Goal: Task Accomplishment & Management: Use online tool/utility

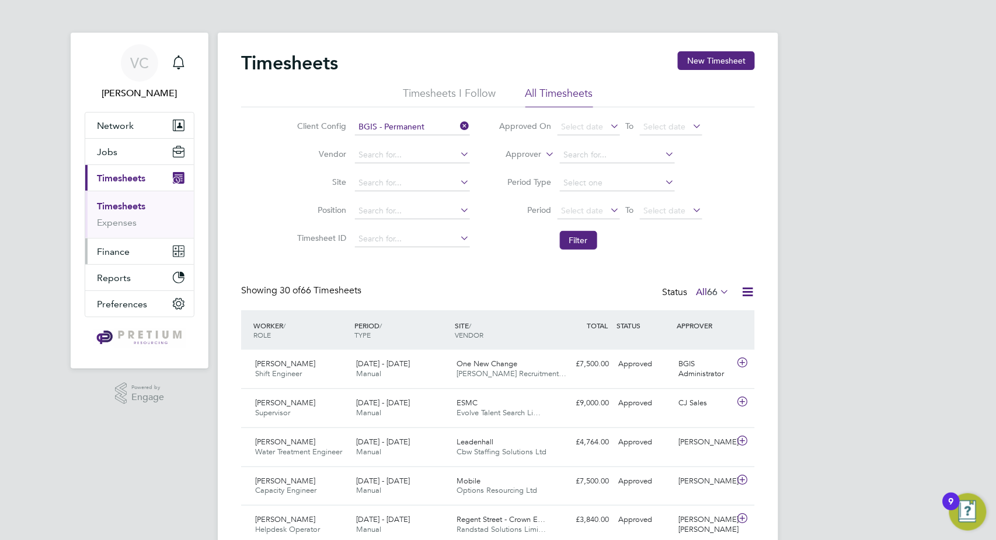
click at [119, 252] on span "Finance" at bounding box center [113, 251] width 33 height 11
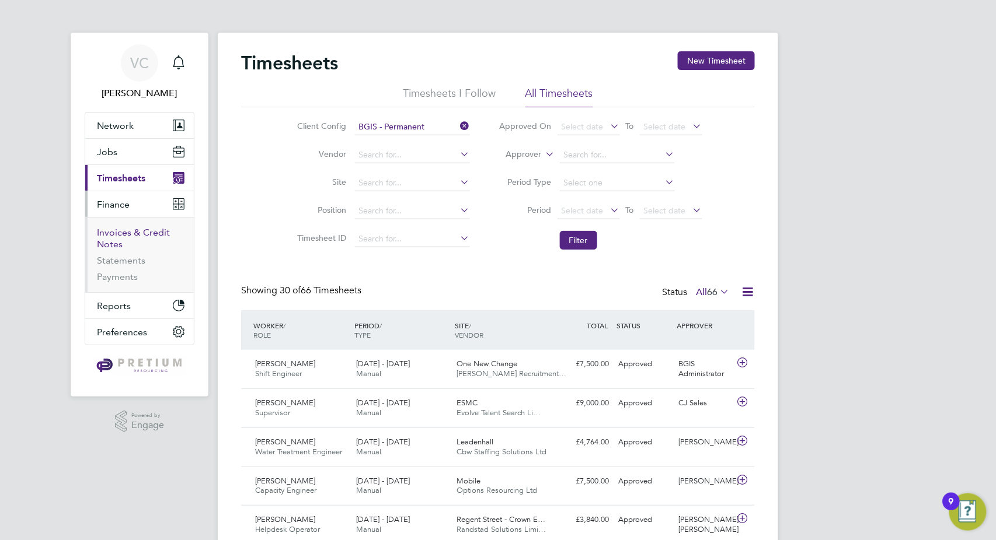
click at [140, 229] on link "Invoices & Credit Notes" at bounding box center [133, 238] width 73 height 23
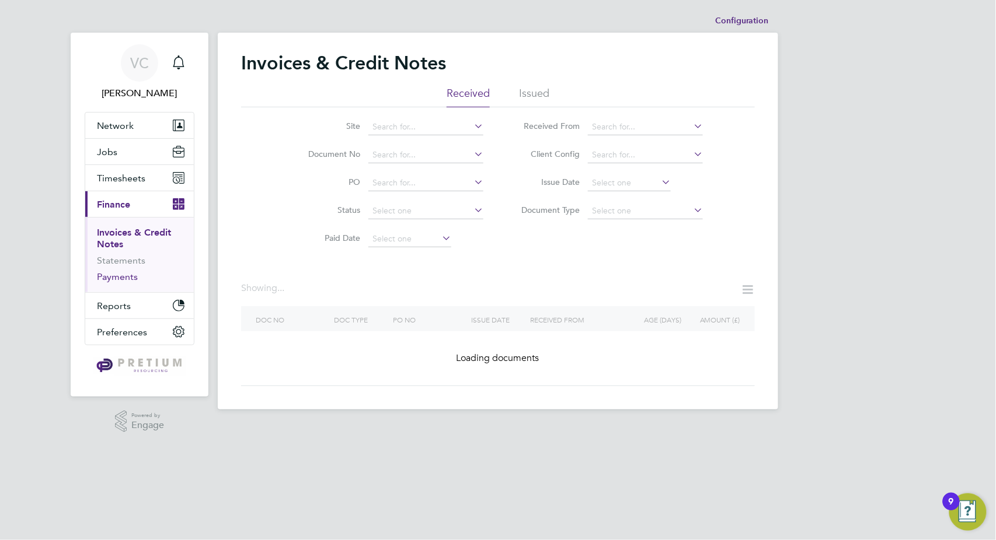
click at [127, 280] on link "Payments" at bounding box center [117, 276] width 41 height 11
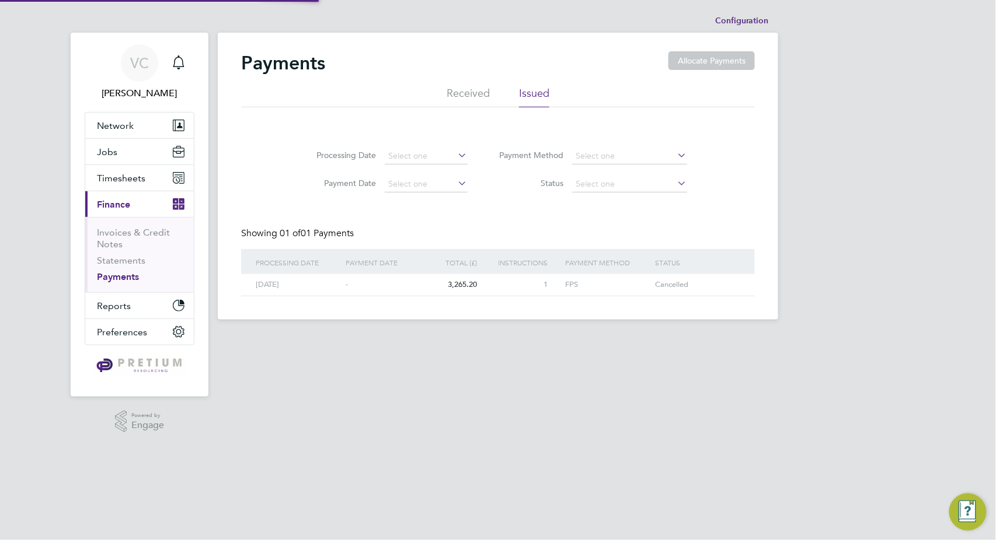
click at [469, 92] on li "Received" at bounding box center [468, 96] width 43 height 21
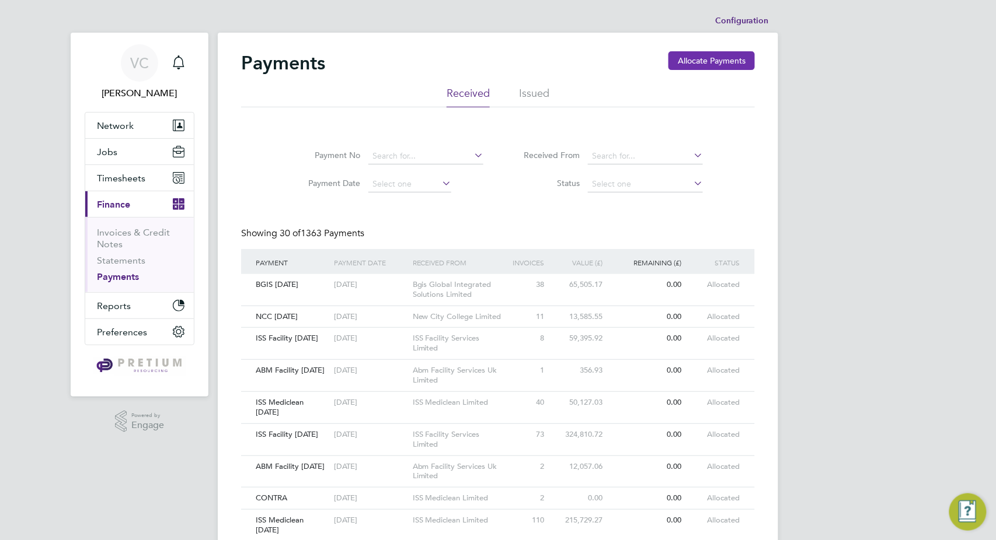
click at [728, 60] on button "Allocate Payments" at bounding box center [711, 60] width 86 height 19
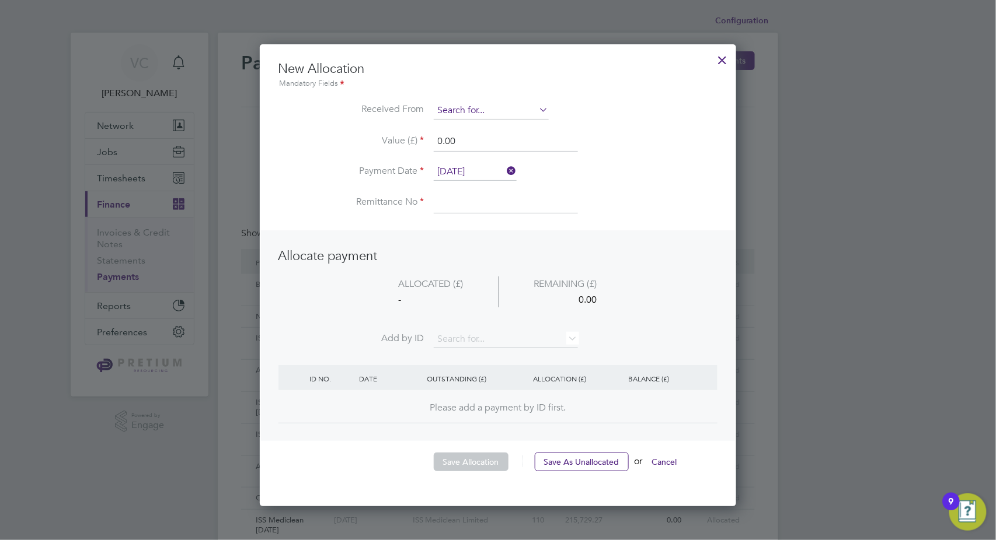
click at [480, 104] on input at bounding box center [491, 111] width 115 height 18
click at [472, 127] on li "ISS M ediclean Limited" at bounding box center [492, 127] width 116 height 16
type input "ISS Mediclean Limited"
click at [477, 204] on input at bounding box center [506, 203] width 144 height 21
type input "ISS Mediclean [DATE]"
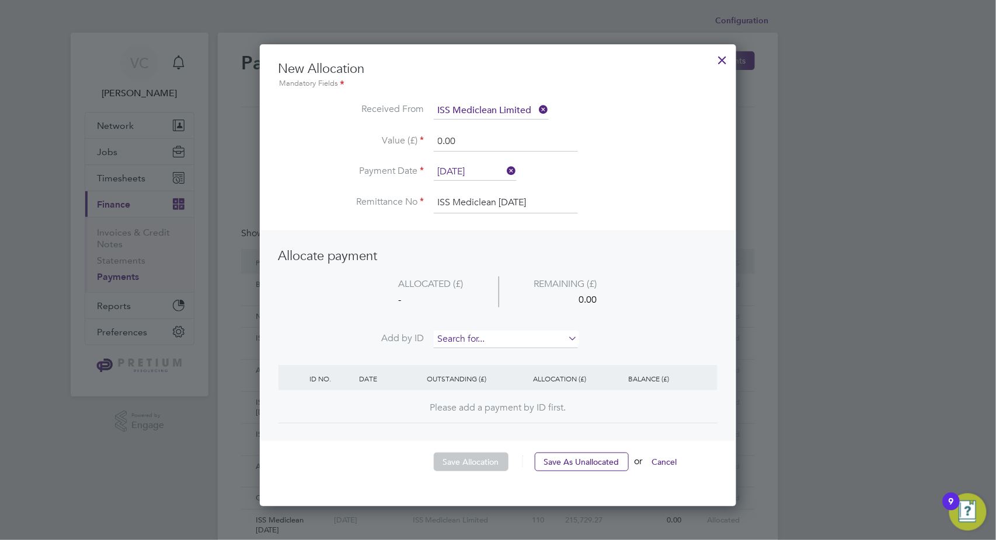
click at [479, 341] on input at bounding box center [506, 340] width 144 height 18
type input "2571"
click at [466, 357] on b "2571" at bounding box center [475, 355] width 19 height 10
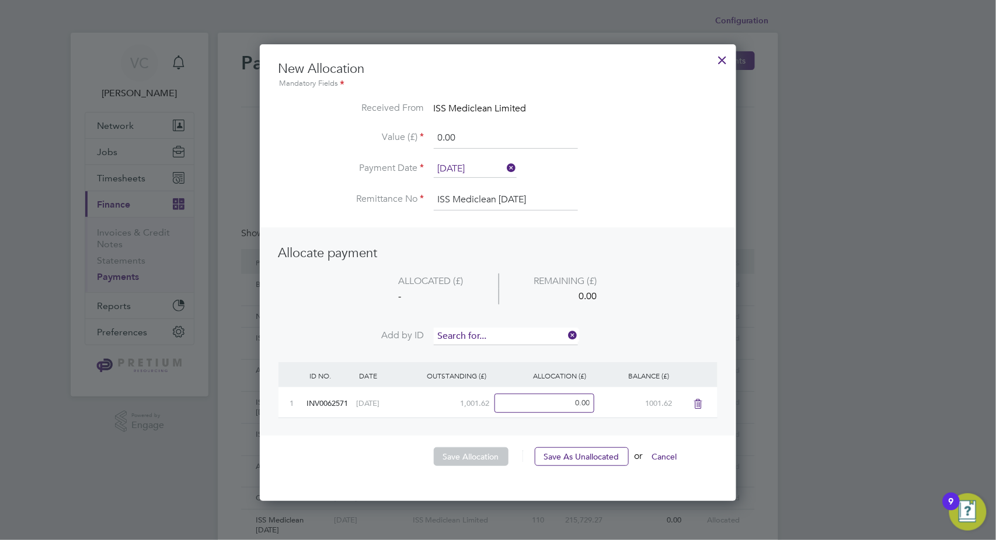
click at [483, 336] on input at bounding box center [506, 337] width 144 height 18
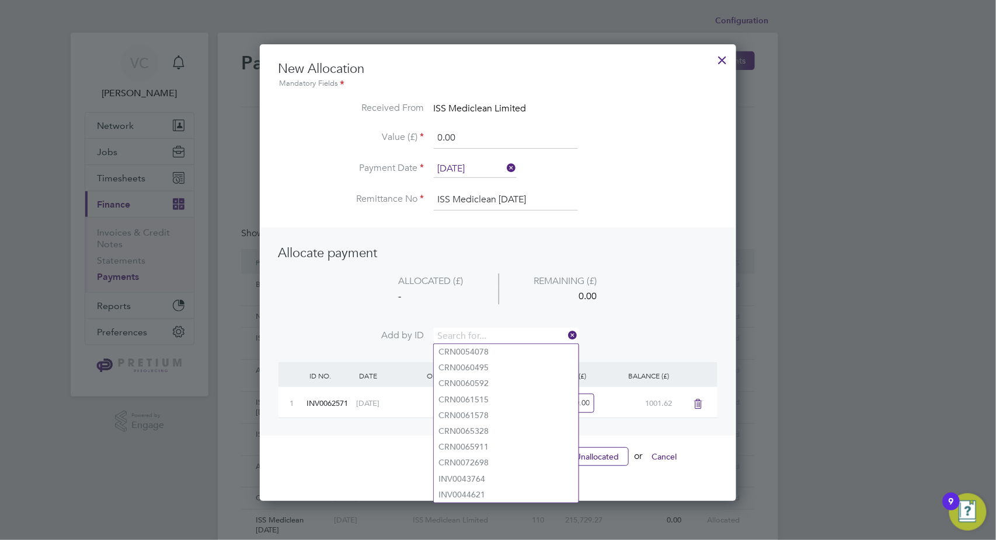
click at [698, 401] on icon at bounding box center [698, 404] width 15 height 9
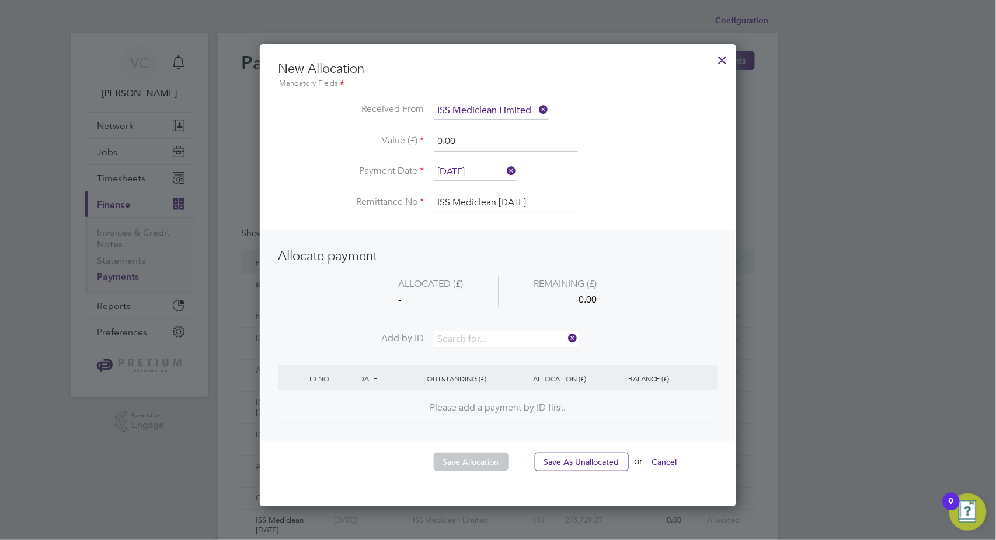
drag, startPoint x: 423, startPoint y: 140, endPoint x: 396, endPoint y: 138, distance: 26.9
click at [396, 138] on li "Value (£) 0.00" at bounding box center [497, 147] width 439 height 33
type input "10000.00"
click at [456, 329] on li "ALLOCATED (£) REMAINING (£) - 10000.00" at bounding box center [497, 304] width 439 height 55
click at [476, 353] on li "Add by ID" at bounding box center [497, 345] width 439 height 29
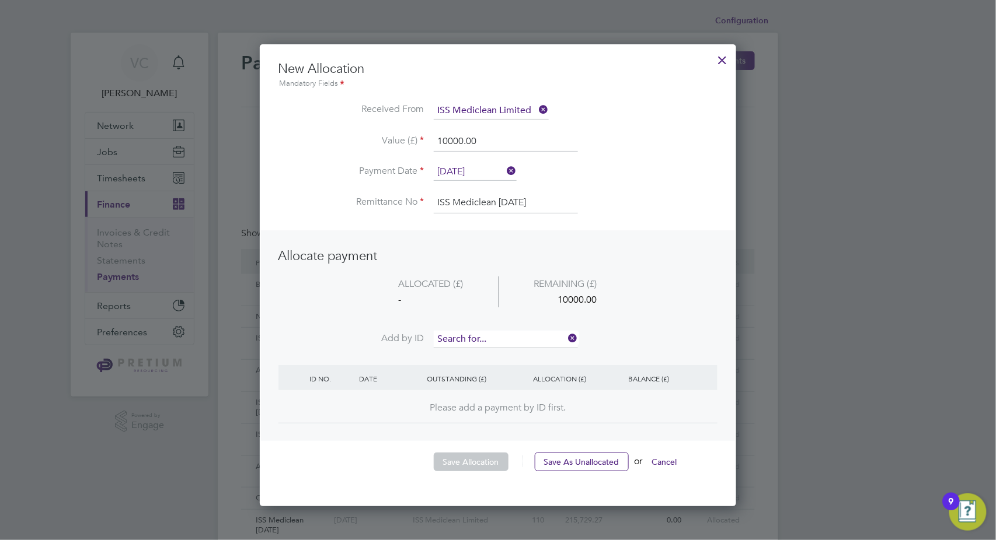
click at [482, 341] on input at bounding box center [506, 340] width 144 height 18
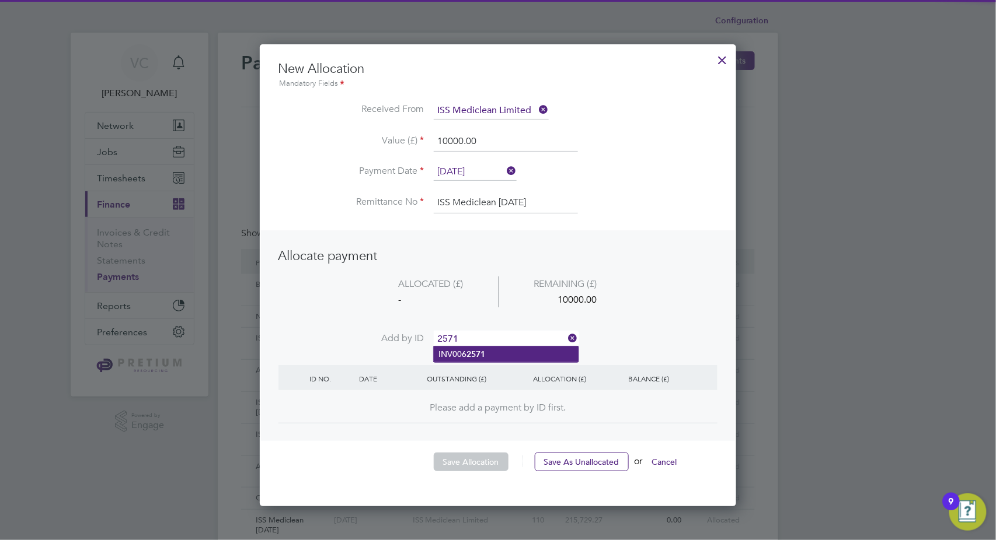
type input "2571"
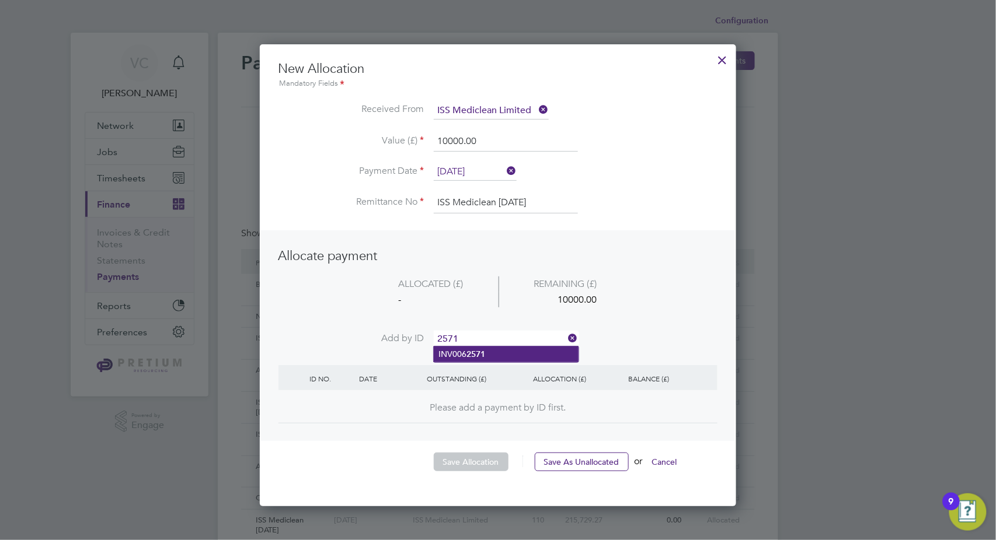
click at [481, 354] on b "2571" at bounding box center [475, 355] width 19 height 10
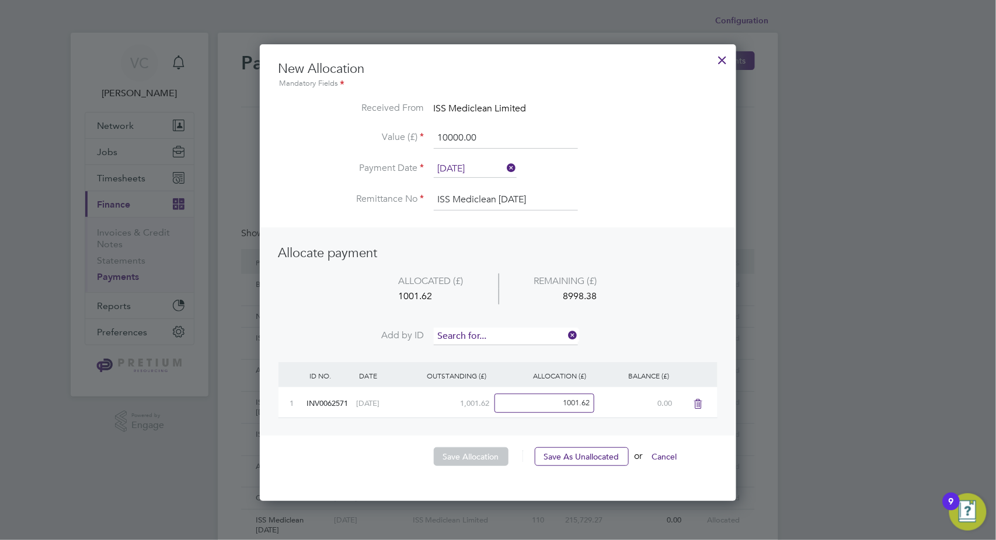
click at [492, 336] on input at bounding box center [506, 337] width 144 height 18
type input "2903"
click at [508, 356] on li "INV006 2903" at bounding box center [506, 352] width 145 height 16
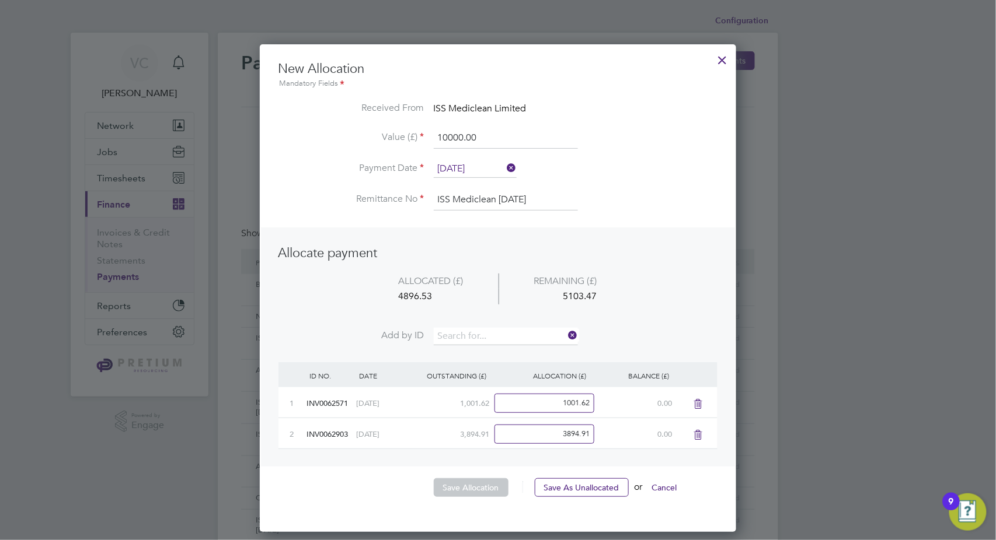
scroll to position [487, 477]
click at [500, 334] on input at bounding box center [506, 337] width 144 height 18
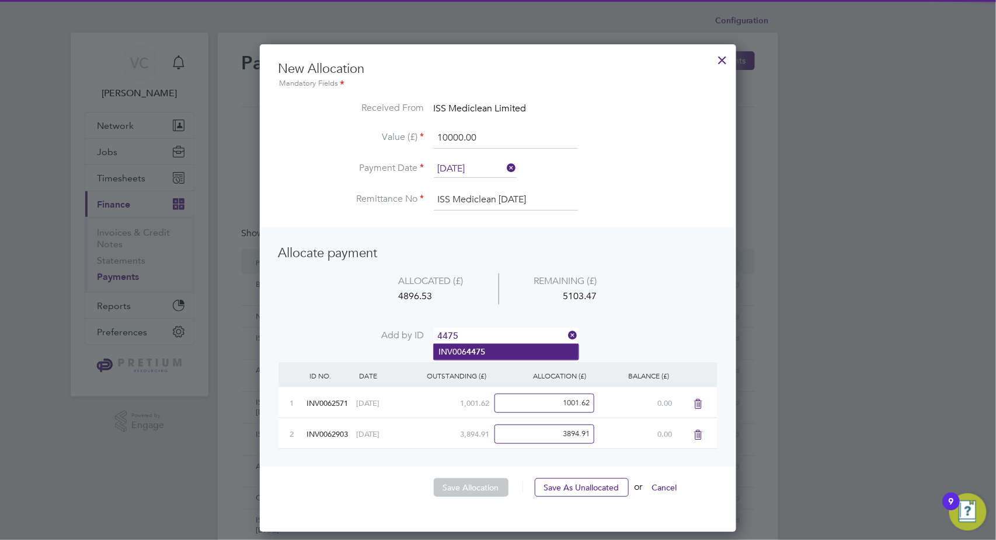
type input "4475"
click at [497, 353] on li "INV006 4475" at bounding box center [506, 352] width 145 height 16
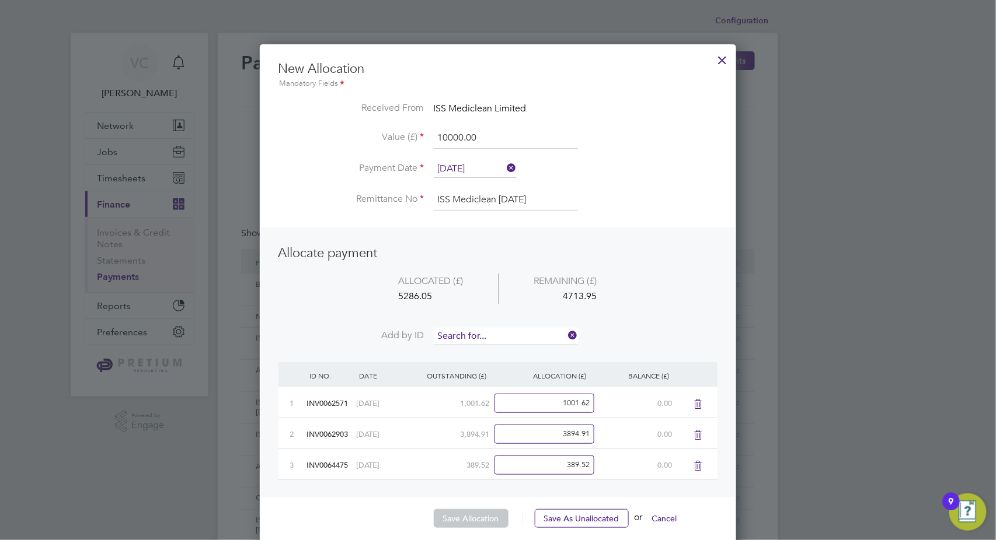
click at [498, 338] on input at bounding box center [506, 337] width 144 height 18
type input "9170"
click at [479, 355] on b "9170" at bounding box center [475, 352] width 19 height 10
click at [493, 333] on input at bounding box center [506, 337] width 144 height 18
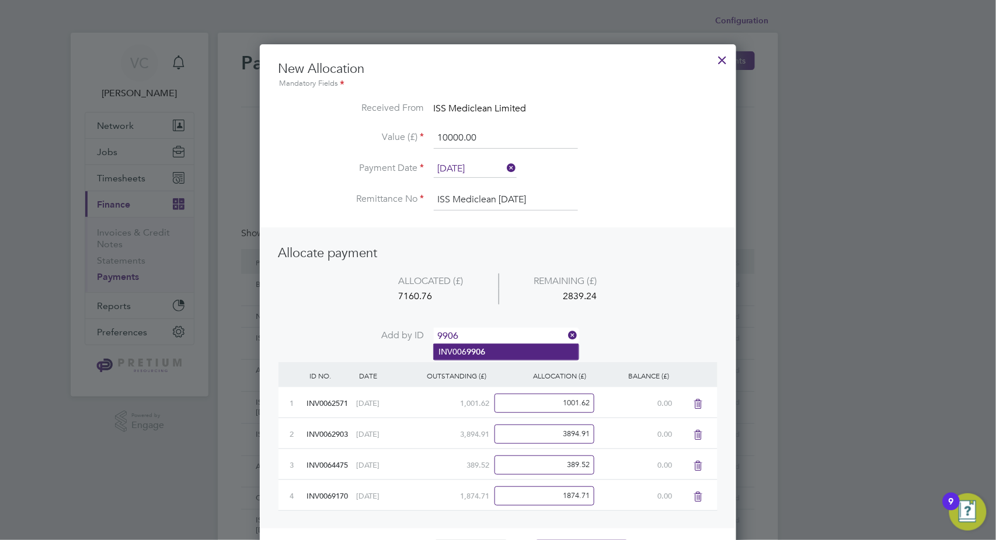
type input "9906"
click at [479, 347] on b "9906" at bounding box center [475, 352] width 19 height 10
click at [483, 330] on input at bounding box center [506, 337] width 144 height 18
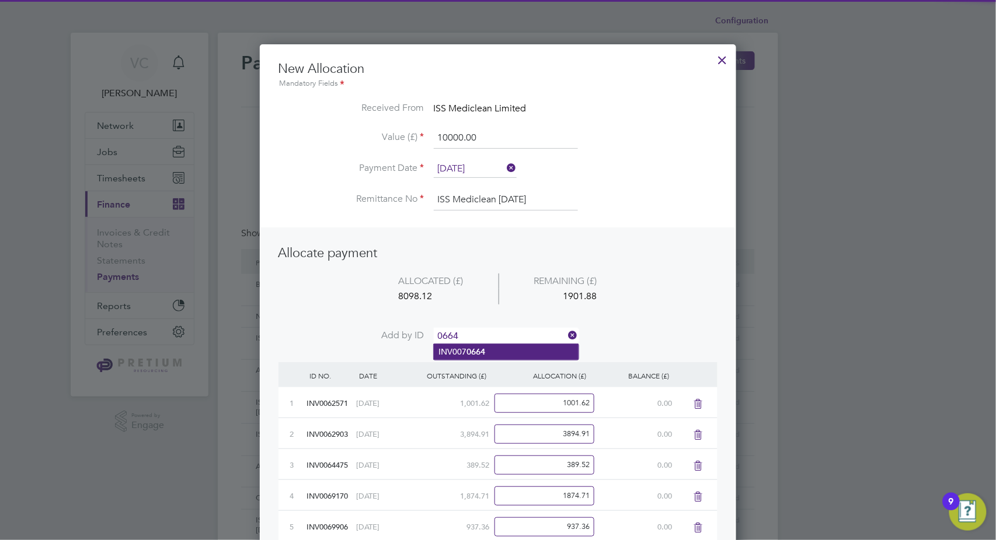
type input "0664"
click at [500, 345] on li "INV007 0664" at bounding box center [506, 352] width 145 height 16
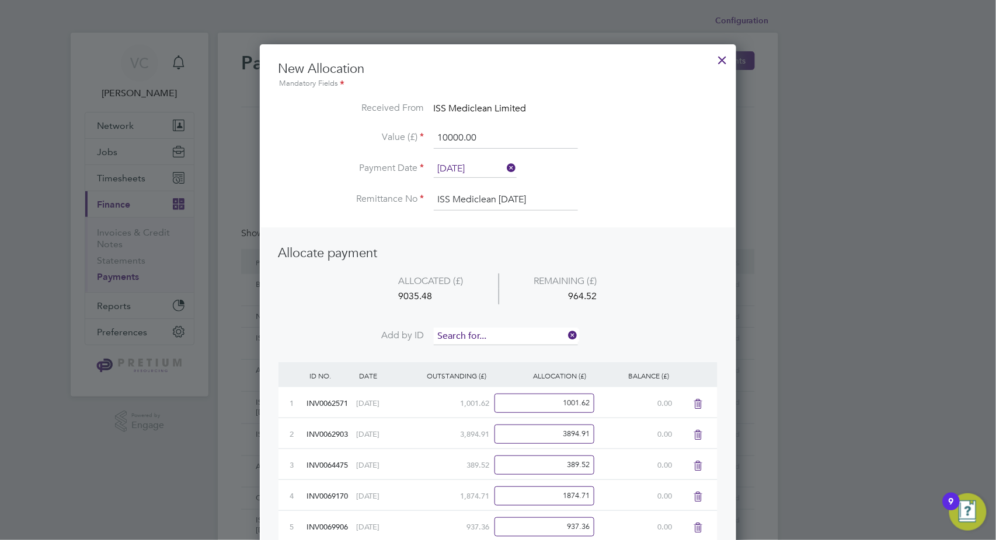
click at [508, 330] on input at bounding box center [506, 337] width 144 height 18
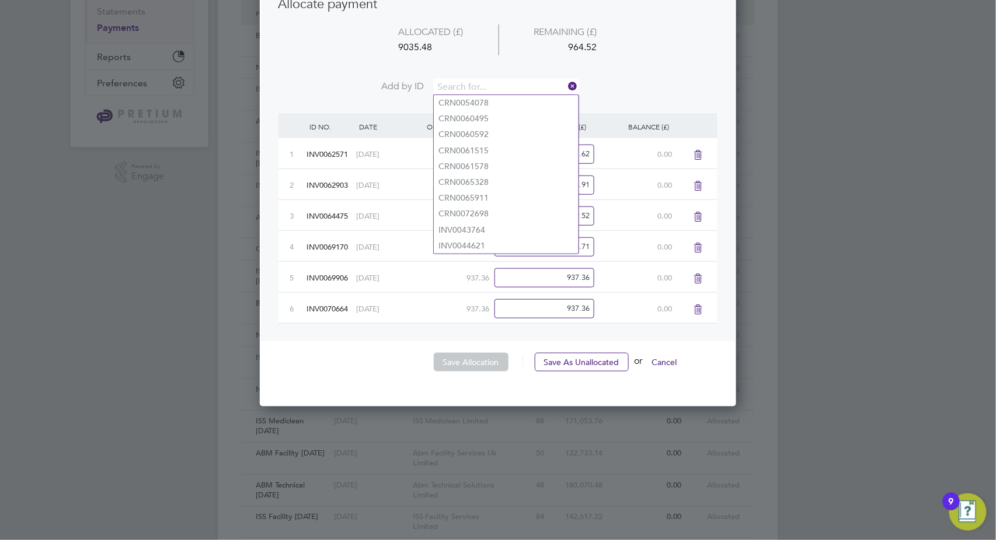
scroll to position [259, 0]
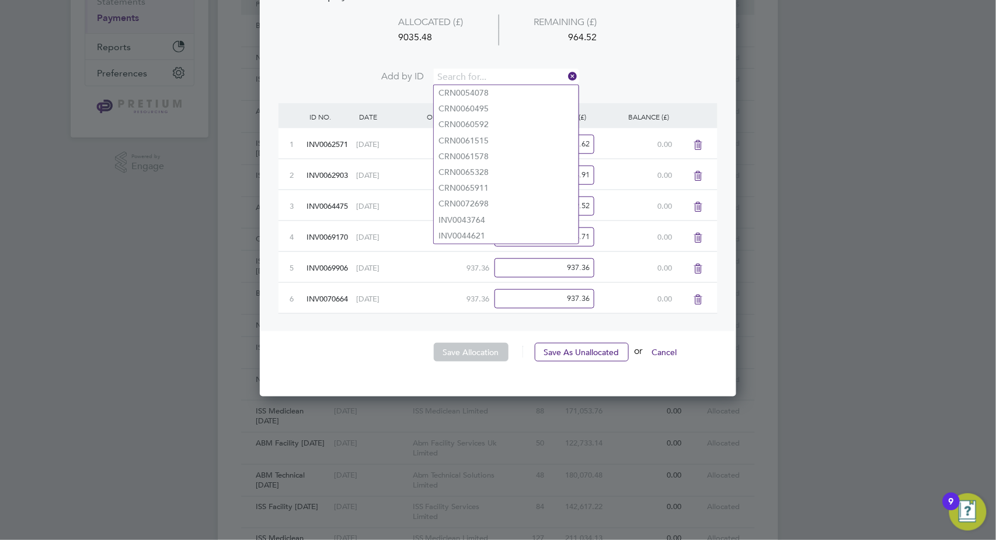
click at [247, 343] on div at bounding box center [498, 270] width 996 height 540
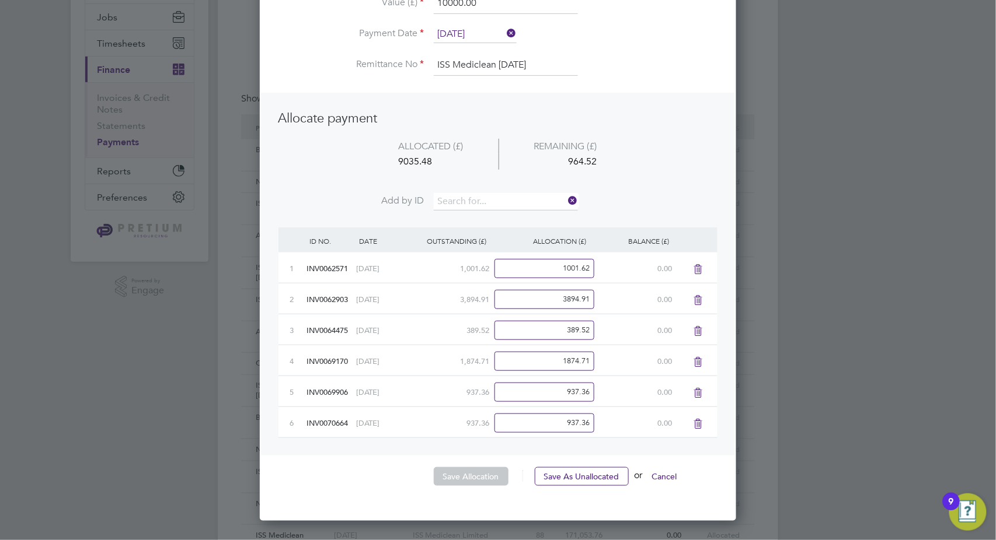
scroll to position [130, 0]
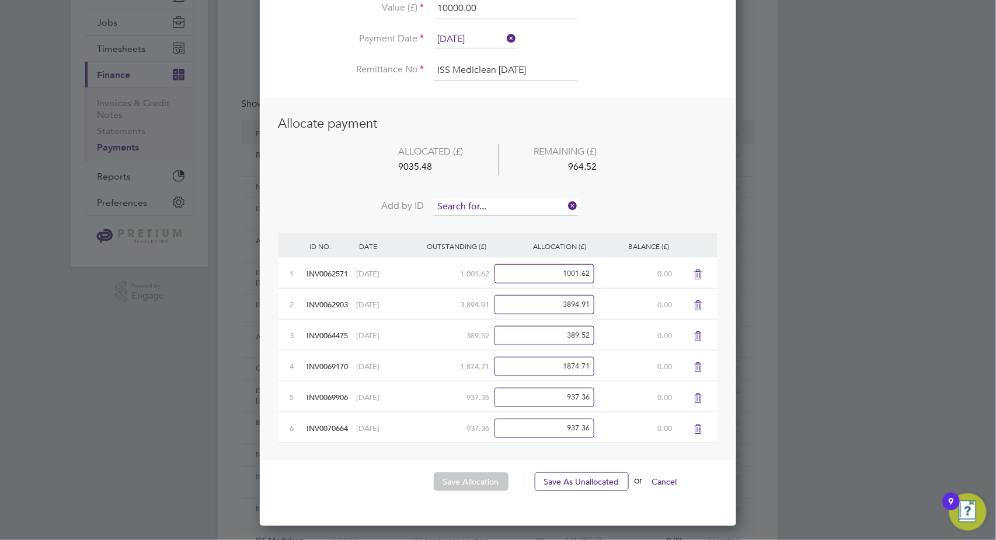
click at [493, 207] on input at bounding box center [506, 207] width 144 height 18
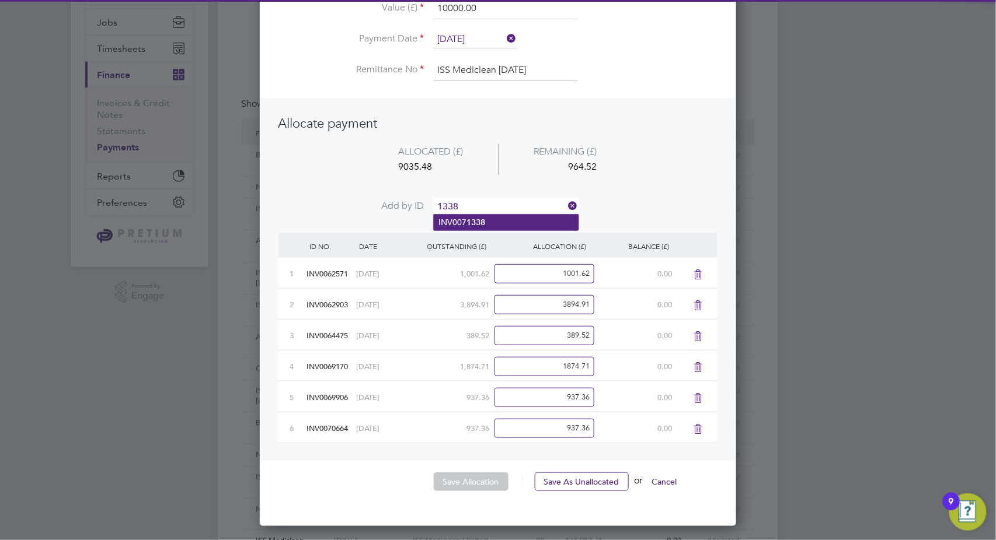
type input "1338"
click at [487, 227] on li "INV007 1338" at bounding box center [506, 223] width 145 height 16
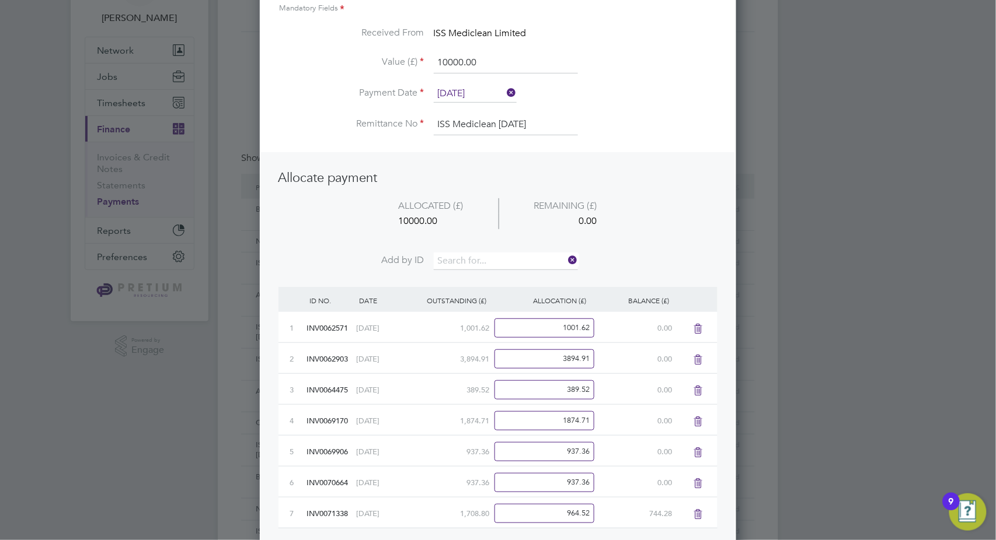
scroll to position [65, 0]
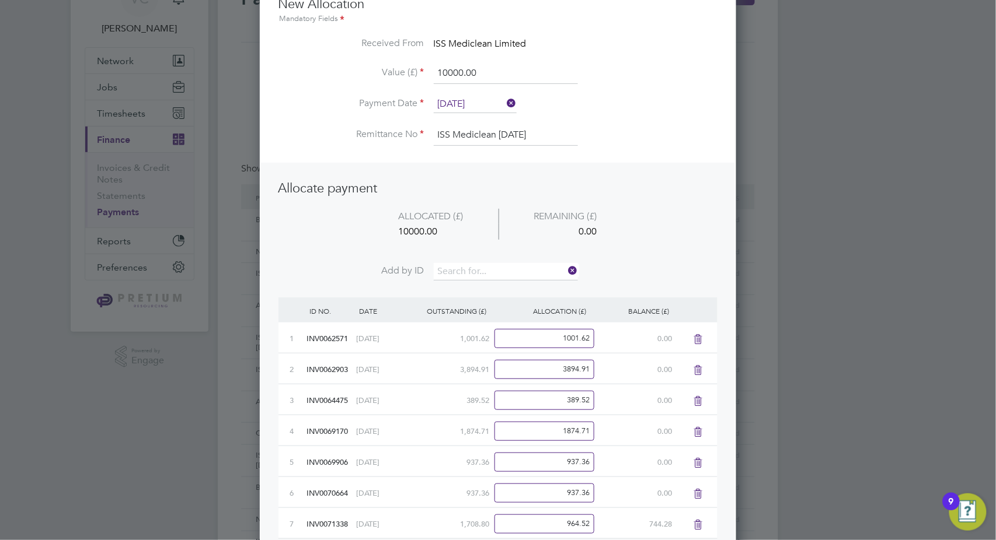
drag, startPoint x: 497, startPoint y: 75, endPoint x: 268, endPoint y: 65, distance: 229.0
click at [268, 65] on div "New Allocation Mandatory Fields Received From ISS Mediclean Limited Value (£) 1…" at bounding box center [498, 301] width 476 height 643
type input "15000.00"
click at [487, 271] on input at bounding box center [506, 272] width 144 height 18
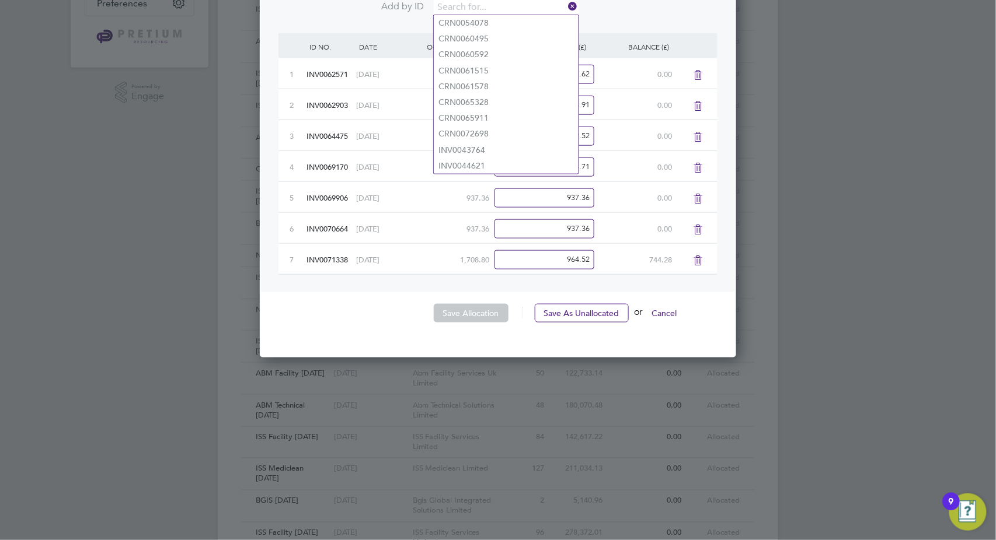
scroll to position [324, 0]
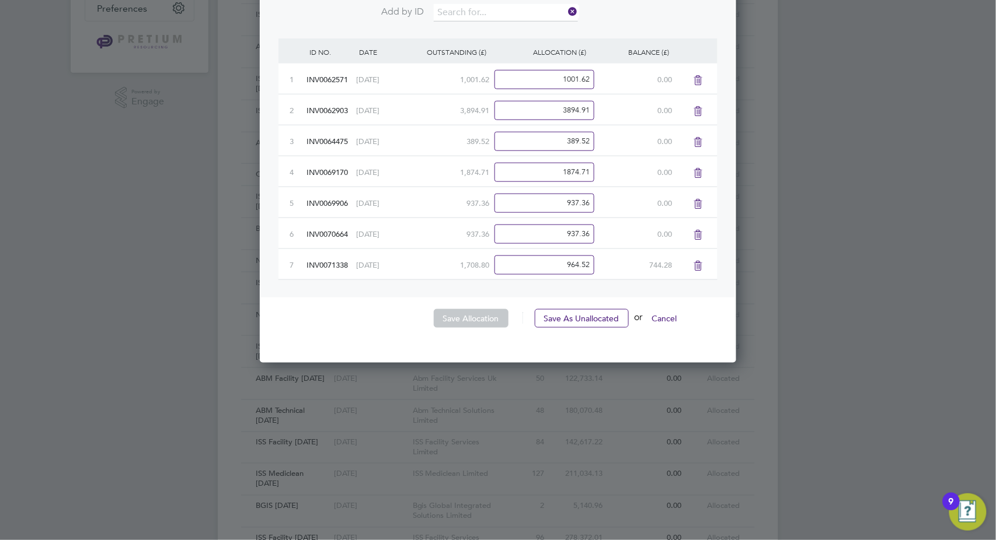
drag, startPoint x: 531, startPoint y: 263, endPoint x: 680, endPoint y: 260, distance: 148.9
click at [680, 260] on div "7 INV0071338 18 Jun 2025 1,708.80 964.52 744.28" at bounding box center [497, 264] width 439 height 31
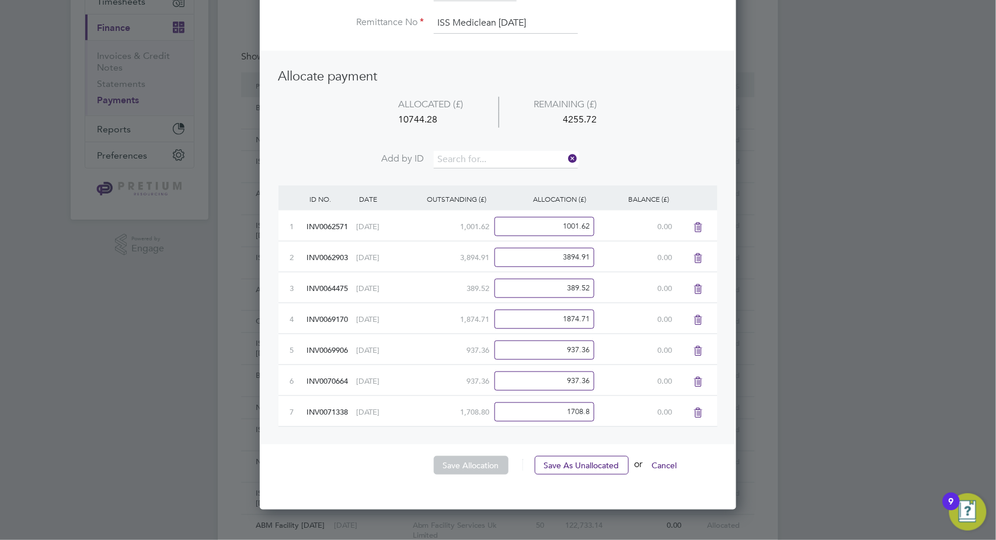
scroll to position [130, 0]
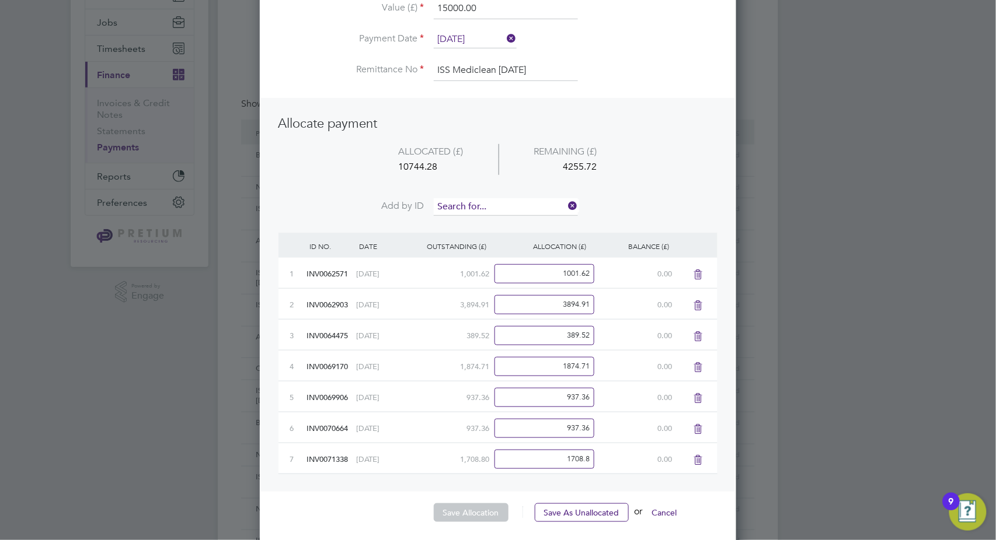
type input "1708.80"
click at [480, 207] on input at bounding box center [506, 207] width 144 height 18
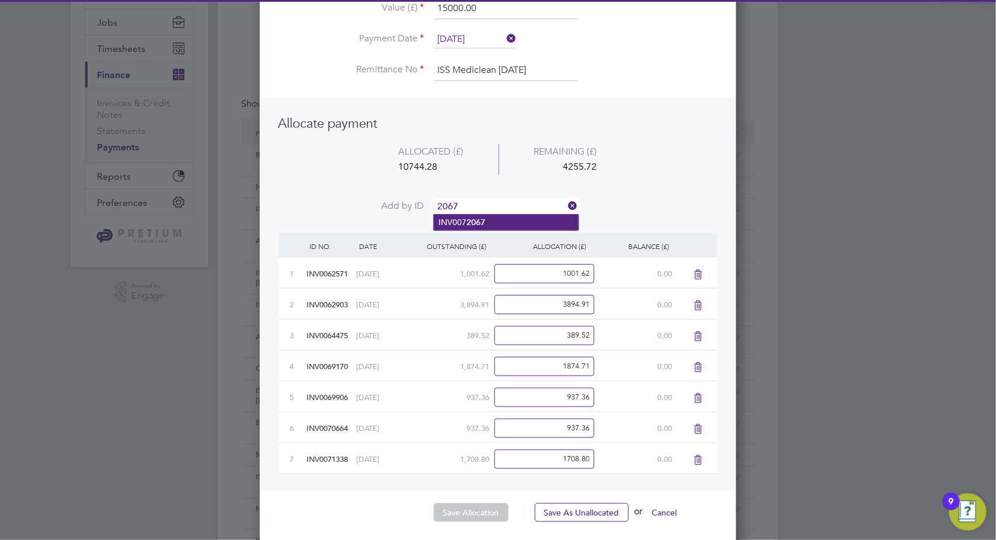
type input "2067"
click at [484, 218] on b "2067" at bounding box center [475, 223] width 19 height 10
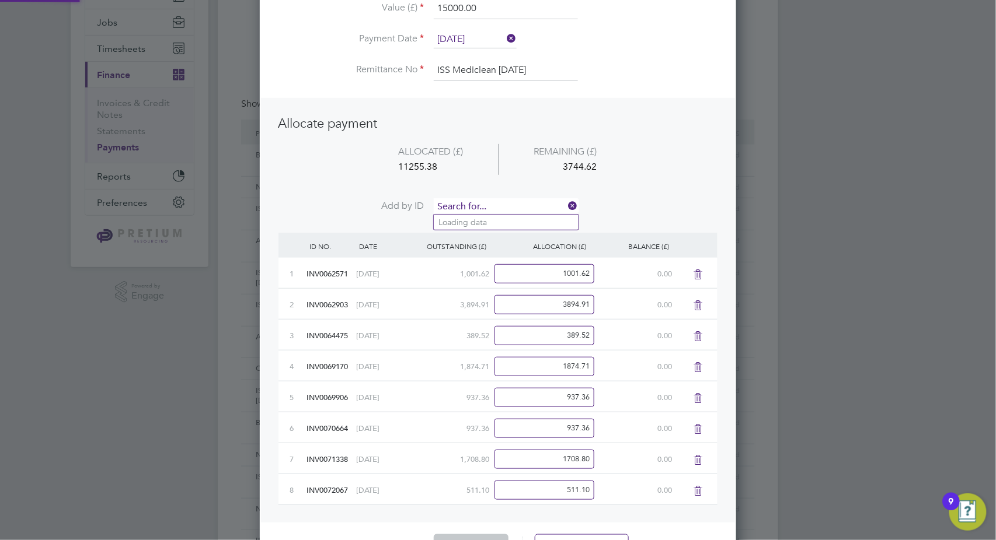
click at [492, 207] on input at bounding box center [506, 207] width 144 height 18
type input "2139"
click at [501, 226] on li "INV007 2139" at bounding box center [506, 223] width 145 height 16
click at [507, 202] on input at bounding box center [506, 207] width 144 height 18
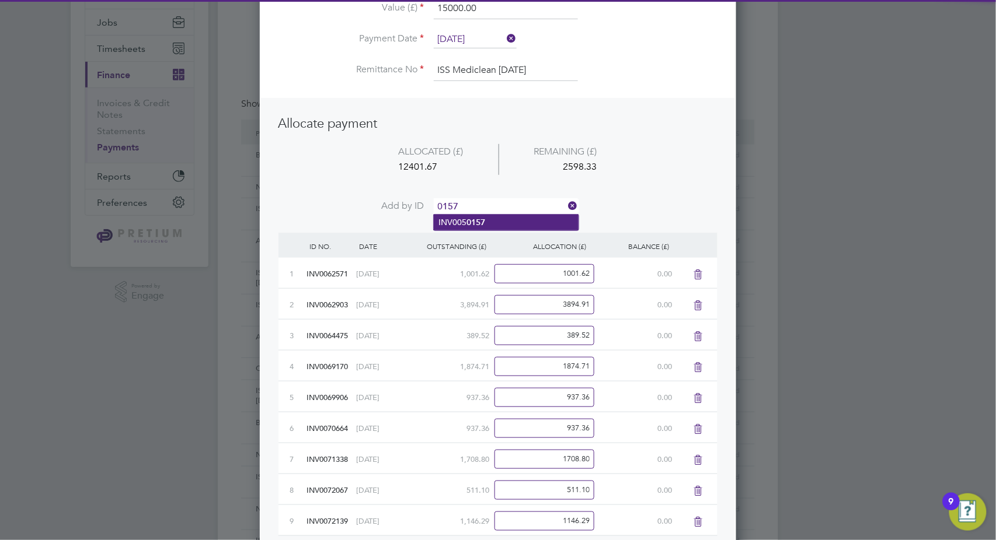
type input "0157"
click at [503, 225] on li "INV005 0157" at bounding box center [506, 223] width 145 height 16
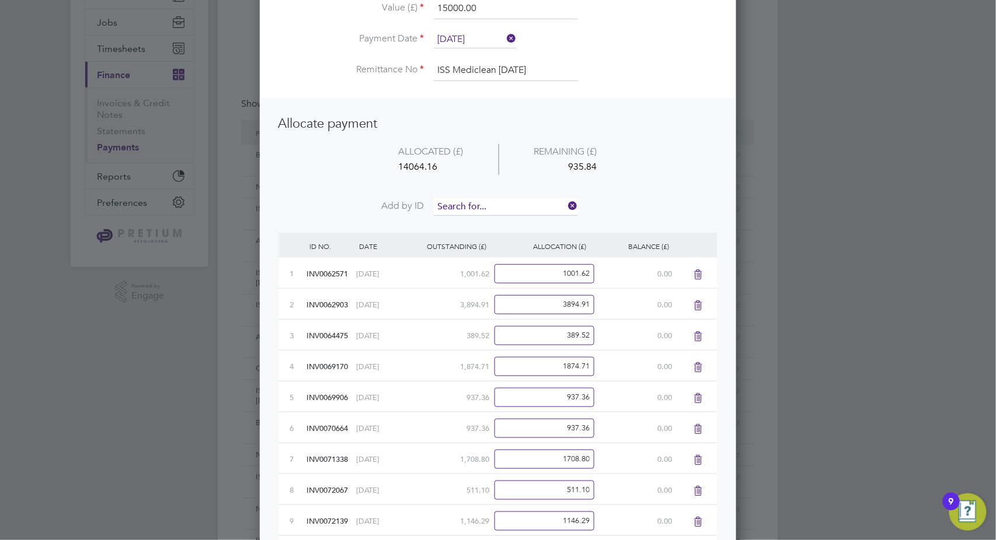
click at [496, 203] on input at bounding box center [506, 207] width 144 height 18
type input "2588"
click at [494, 228] on li "INV007 2588" at bounding box center [506, 223] width 145 height 16
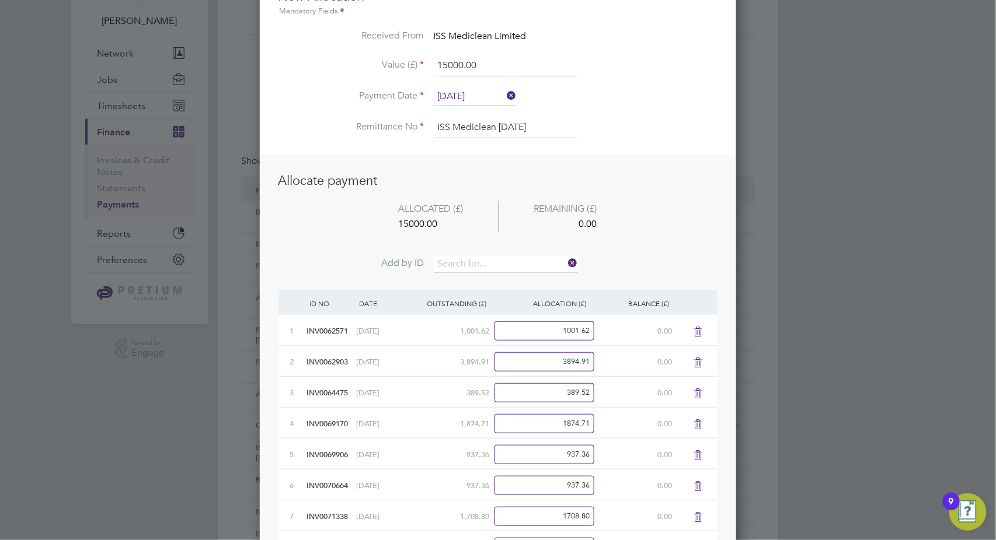
scroll to position [65, 0]
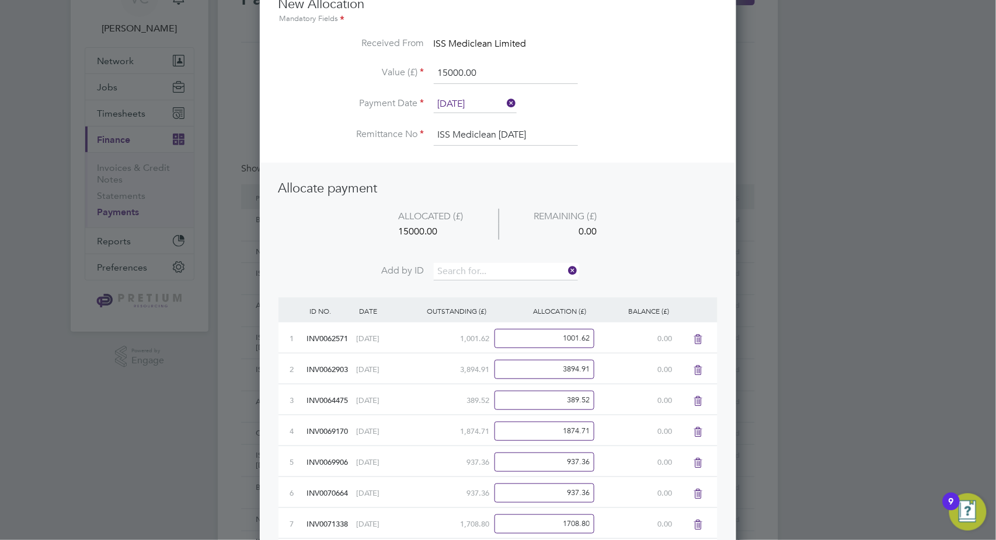
drag, startPoint x: 422, startPoint y: 68, endPoint x: 336, endPoint y: 58, distance: 87.0
click at [336, 58] on ul "New Allocation Mandatory Fields Received From ISS Mediclean Limited Value (£) 1…" at bounding box center [497, 77] width 439 height 162
type input "17000.00"
click at [703, 252] on li "ALLOCATED (£) REMAINING (£) 15000.00 2000.00" at bounding box center [497, 236] width 439 height 55
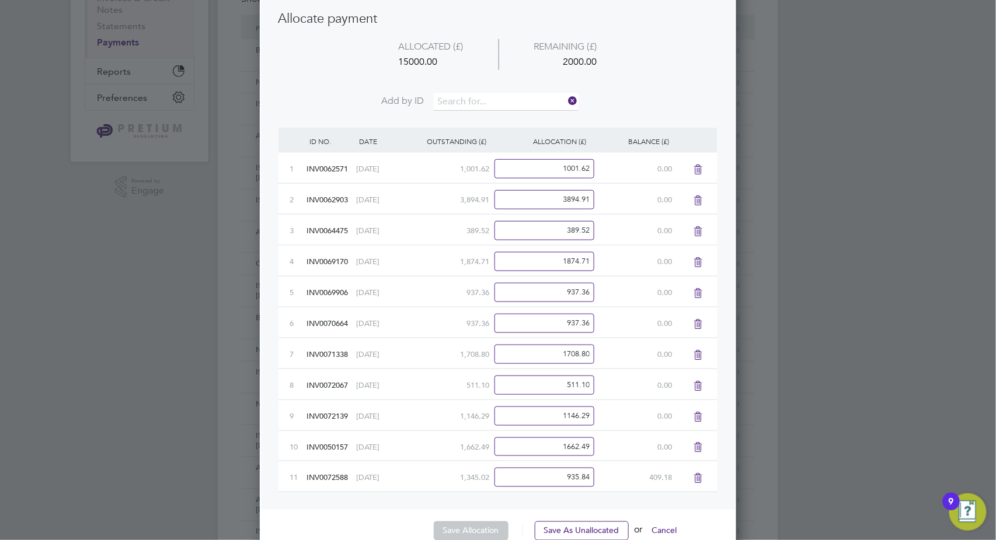
scroll to position [389, 0]
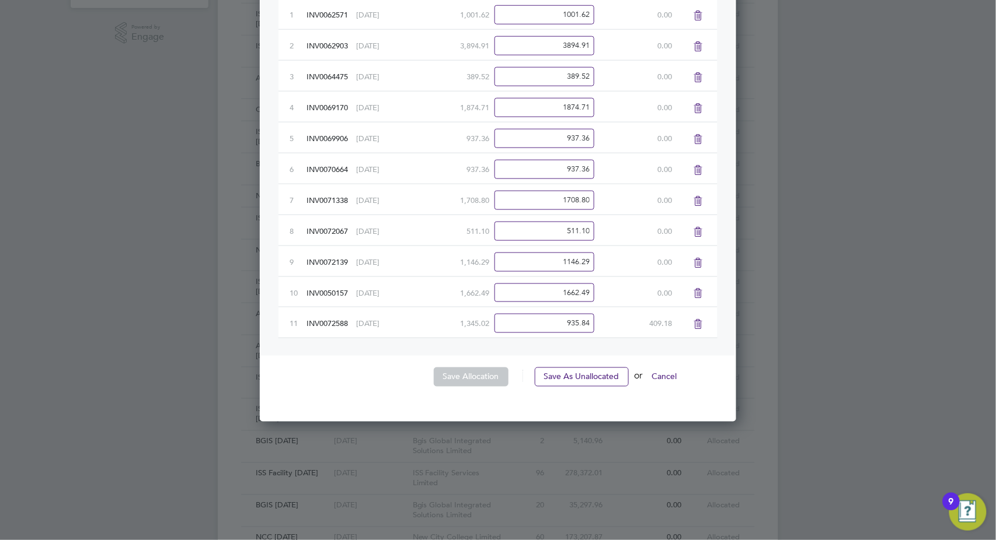
drag, startPoint x: 559, startPoint y: 322, endPoint x: 688, endPoint y: 320, distance: 129.6
click at [688, 320] on div "11 INV0072588 16 Jul 2025 1,345.02 935.84 409.18" at bounding box center [497, 322] width 439 height 31
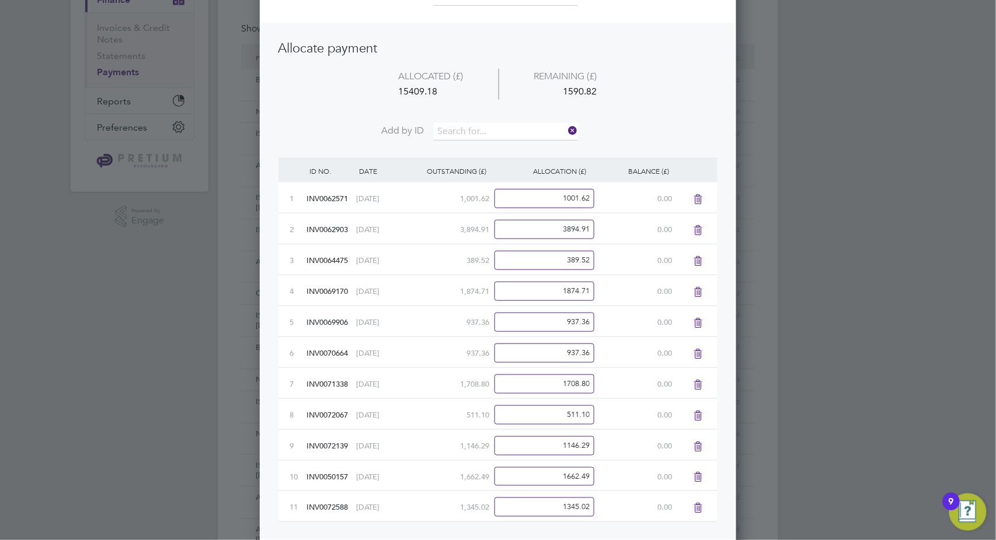
scroll to position [194, 0]
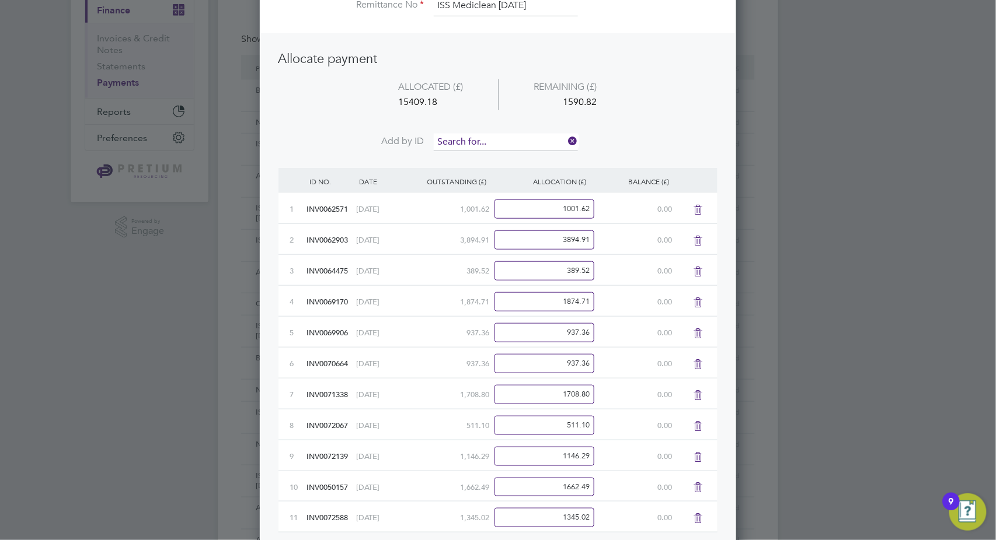
type input "1345.02"
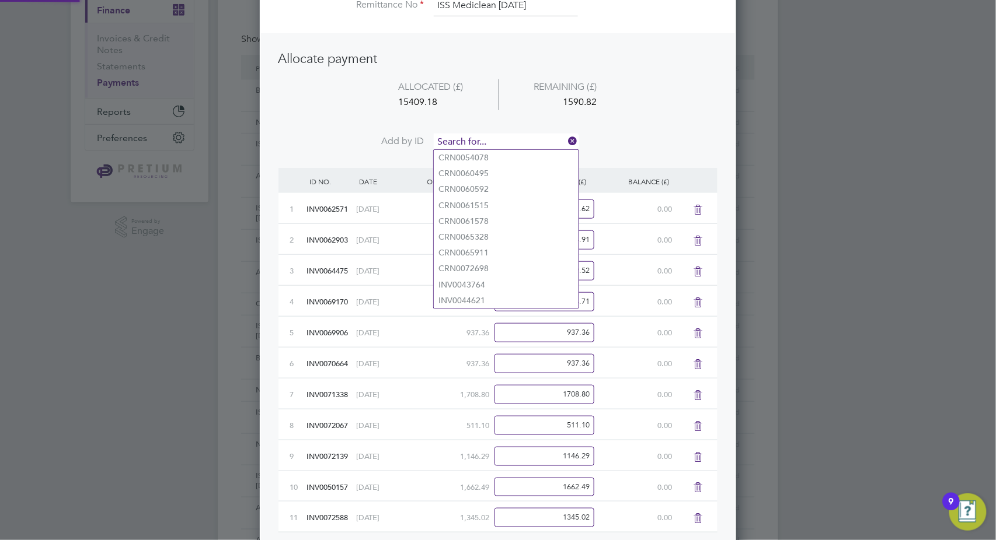
click at [474, 145] on input at bounding box center [506, 143] width 144 height 18
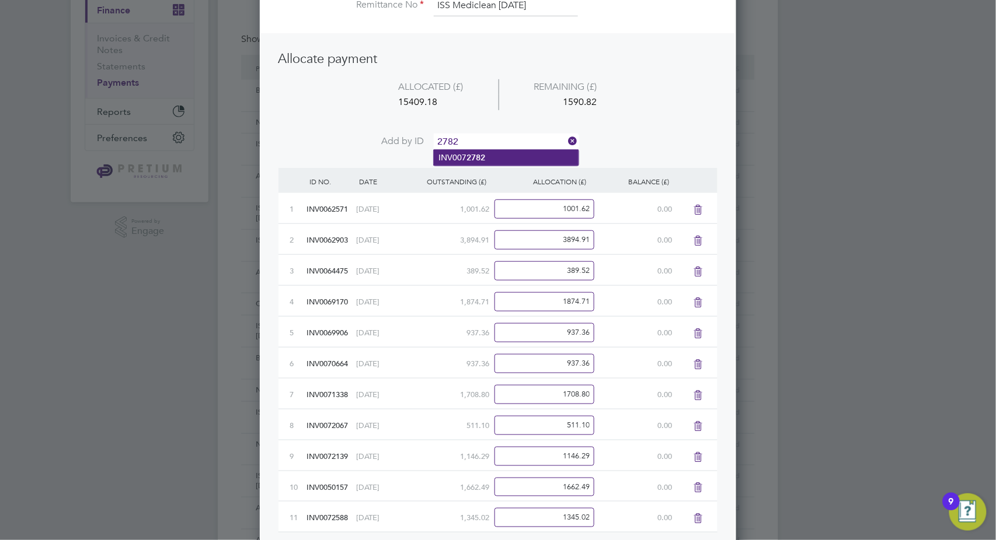
type input "2782"
click at [480, 155] on b "2782" at bounding box center [475, 158] width 19 height 10
click at [485, 129] on li "ALLOCATED (£) REMAINING (£) 17000.00 0.00" at bounding box center [497, 106] width 439 height 55
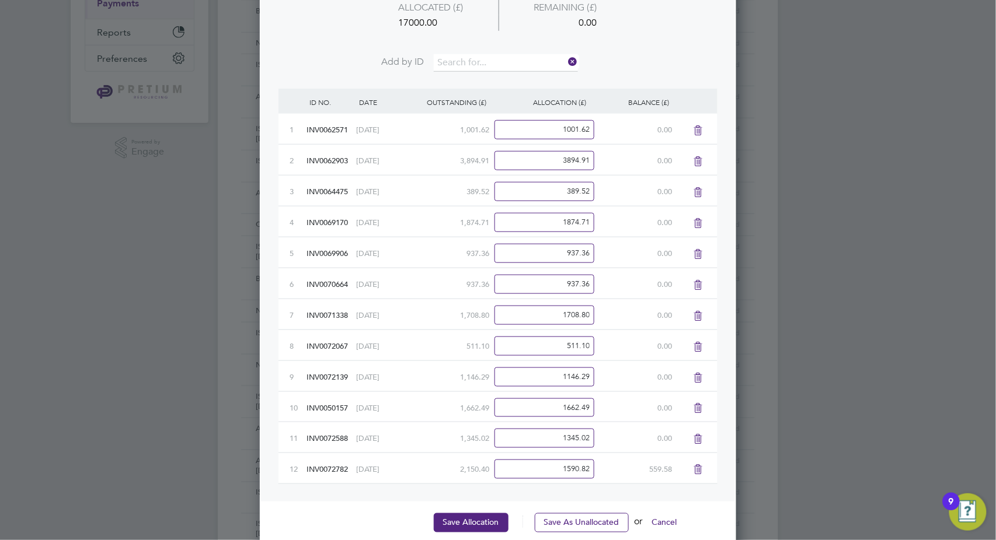
scroll to position [259, 0]
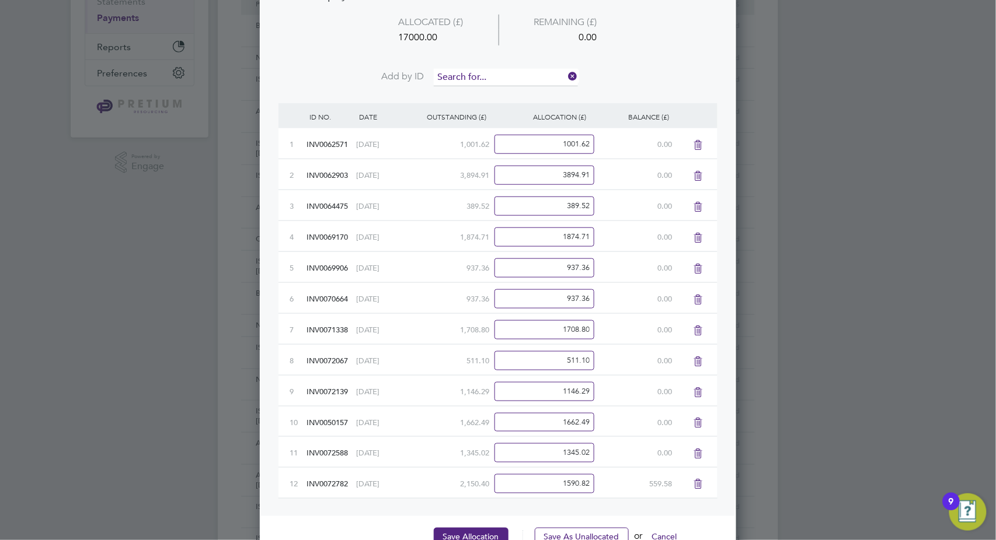
click at [462, 75] on input at bounding box center [506, 78] width 144 height 18
type input "2784"
click at [497, 93] on li "INV007 2784" at bounding box center [506, 93] width 145 height 16
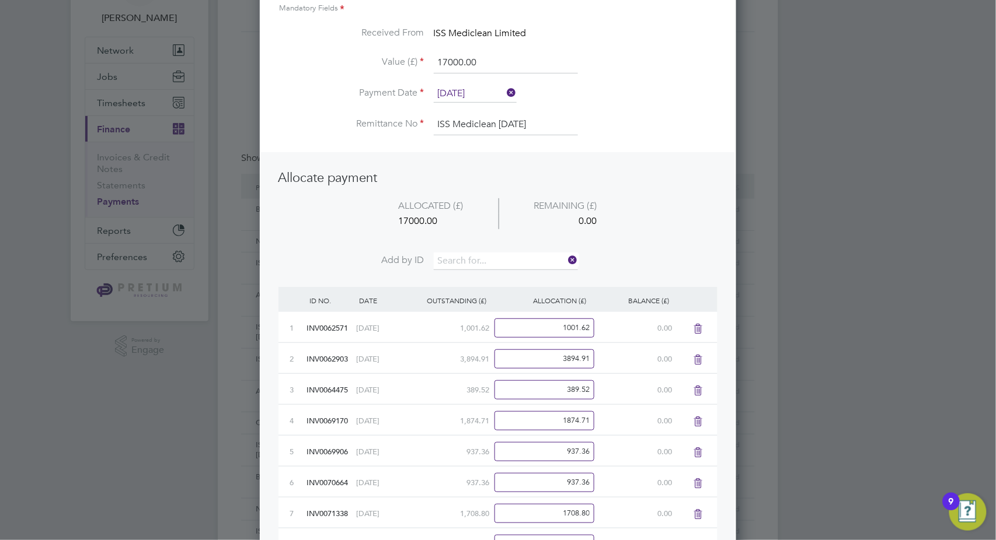
scroll to position [65, 0]
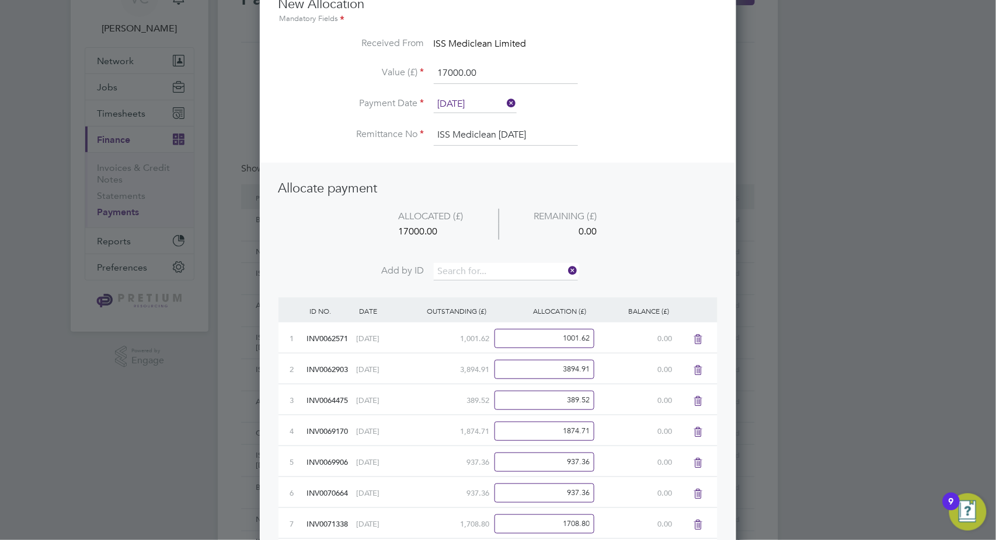
drag, startPoint x: 488, startPoint y: 72, endPoint x: 376, endPoint y: 71, distance: 111.5
click at [376, 71] on li "Value (£) 17000.00" at bounding box center [497, 79] width 439 height 33
type input "18000.00"
click at [616, 234] on div "1000.00" at bounding box center [565, 232] width 134 height 16
click at [648, 275] on li "Add by ID" at bounding box center [497, 277] width 439 height 29
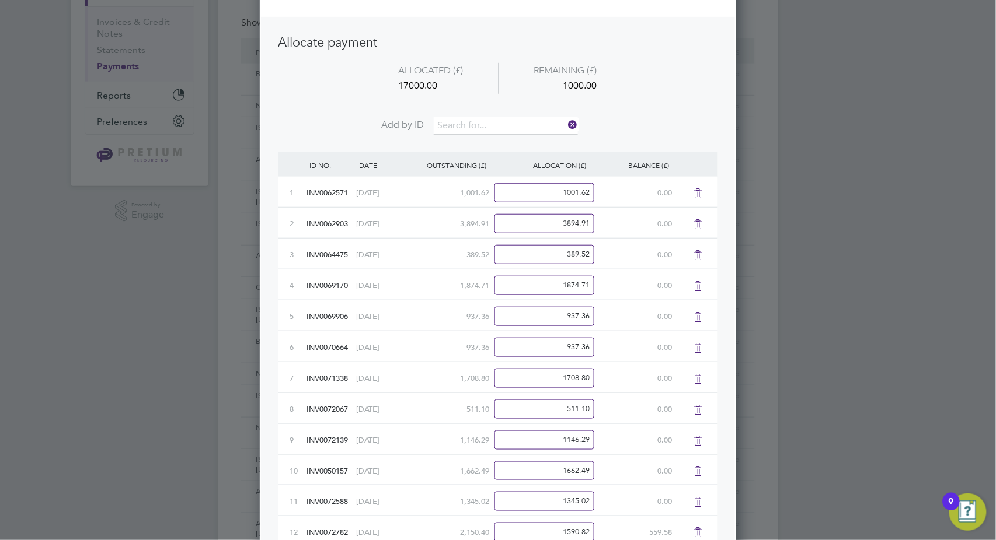
scroll to position [324, 0]
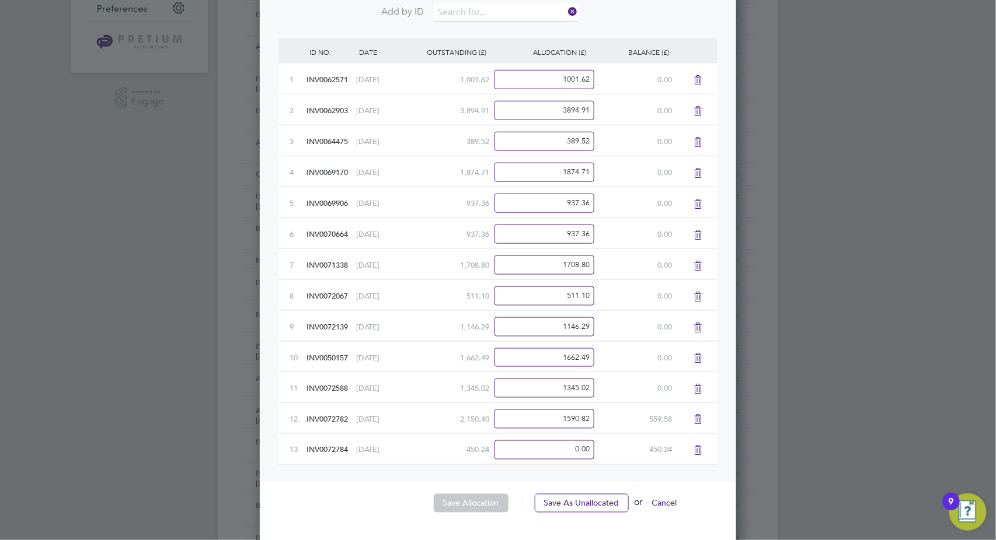
drag, startPoint x: 588, startPoint y: 422, endPoint x: 654, endPoint y: 414, distance: 65.8
click at [654, 414] on div "12 INV0072782 23 Jul 2025 2,150.40 1590.82 559.58" at bounding box center [497, 418] width 439 height 31
type input "2150.40"
click at [543, 456] on input "0.00" at bounding box center [544, 450] width 100 height 19
drag, startPoint x: 542, startPoint y: 452, endPoint x: 712, endPoint y: 455, distance: 170.5
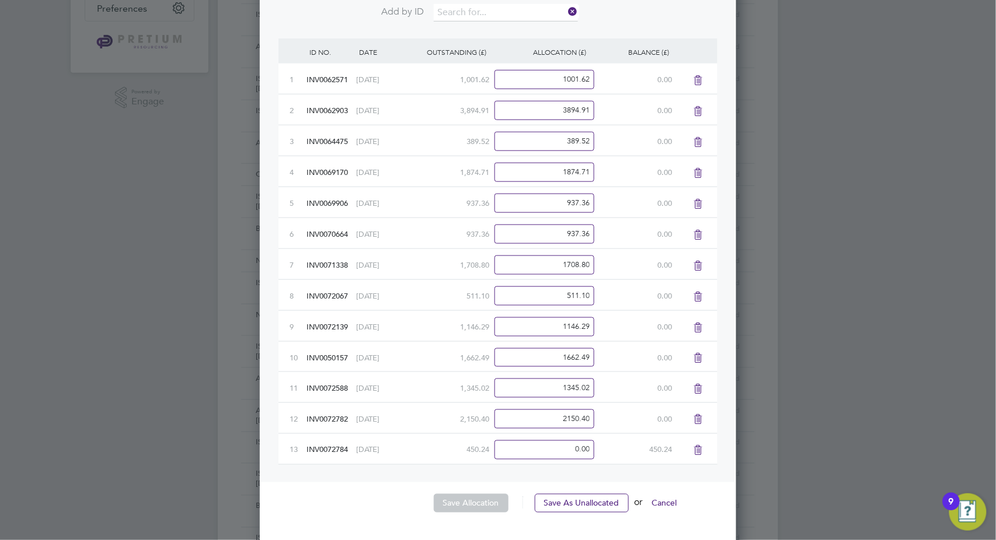
click at [712, 455] on div "13 INV0072784 23 Jul 2025 450.24 0.00 450.24" at bounding box center [497, 449] width 439 height 31
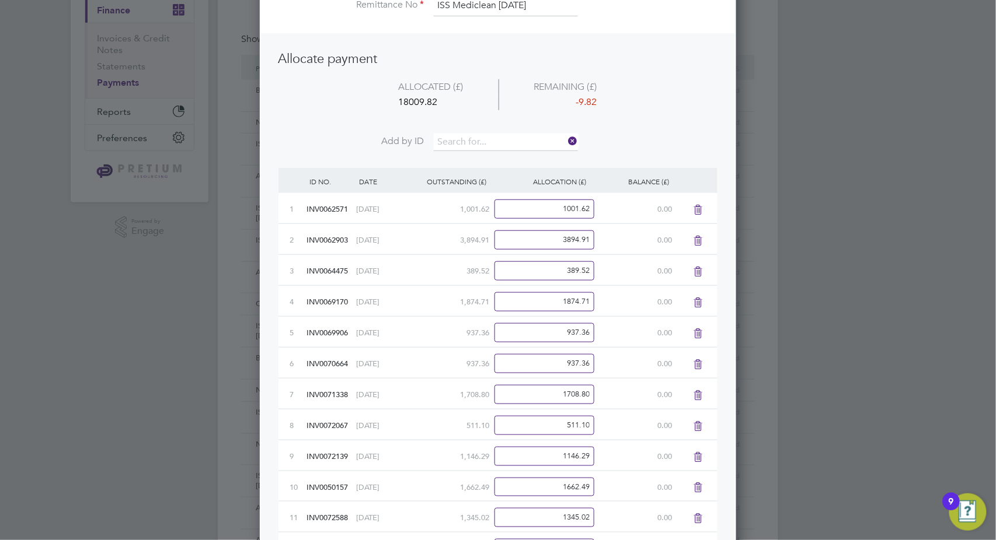
type input "450.24"
click at [641, 116] on li "ALLOCATED (£) REMAINING (£) 18009.82 -9.82" at bounding box center [497, 106] width 439 height 55
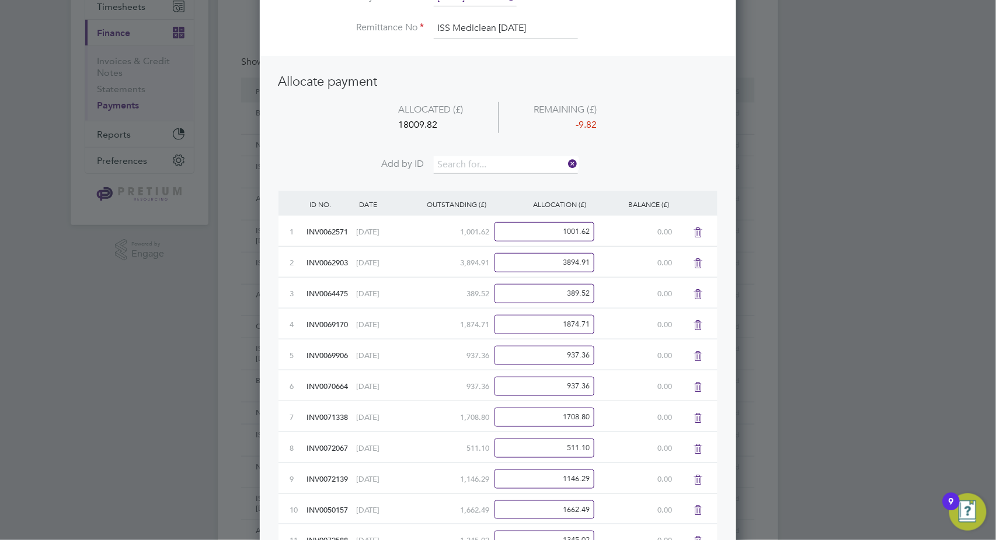
scroll to position [65, 0]
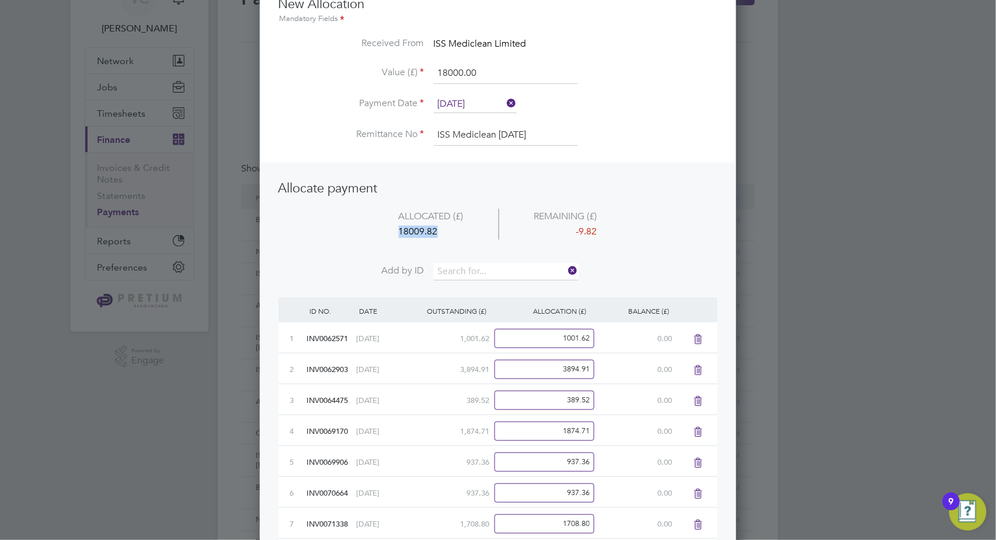
drag, startPoint x: 443, startPoint y: 230, endPoint x: 366, endPoint y: 227, distance: 77.1
click at [366, 227] on div "18009.82" at bounding box center [431, 232] width 135 height 16
copy div "18009.82"
drag, startPoint x: 487, startPoint y: 73, endPoint x: 365, endPoint y: 71, distance: 122.0
click at [365, 71] on li "Value (£) 18000.00" at bounding box center [497, 79] width 439 height 33
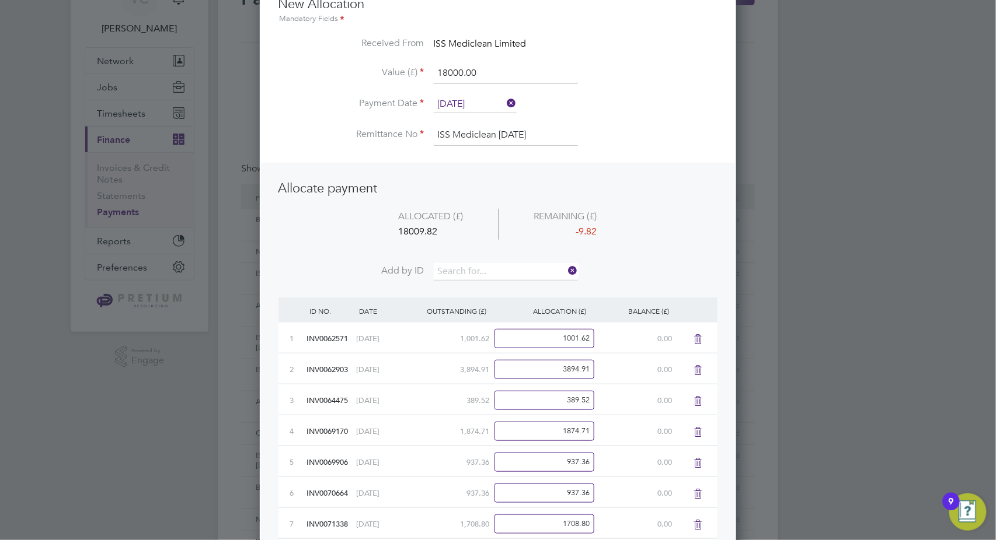
paste input "9.82"
type input "18009.82"
click at [677, 225] on li "ALLOCATED (£) REMAINING (£) 18009.82 0.00" at bounding box center [497, 236] width 439 height 55
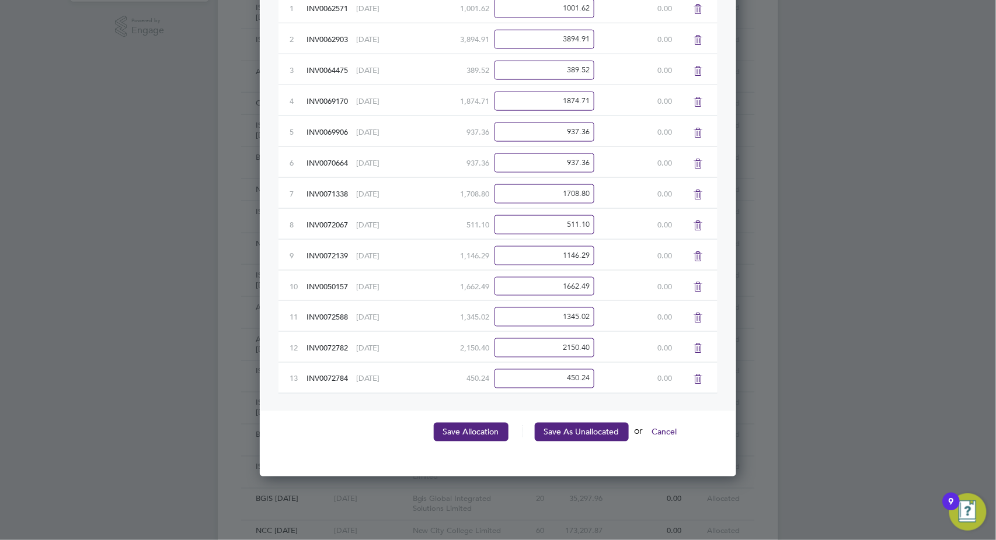
scroll to position [454, 0]
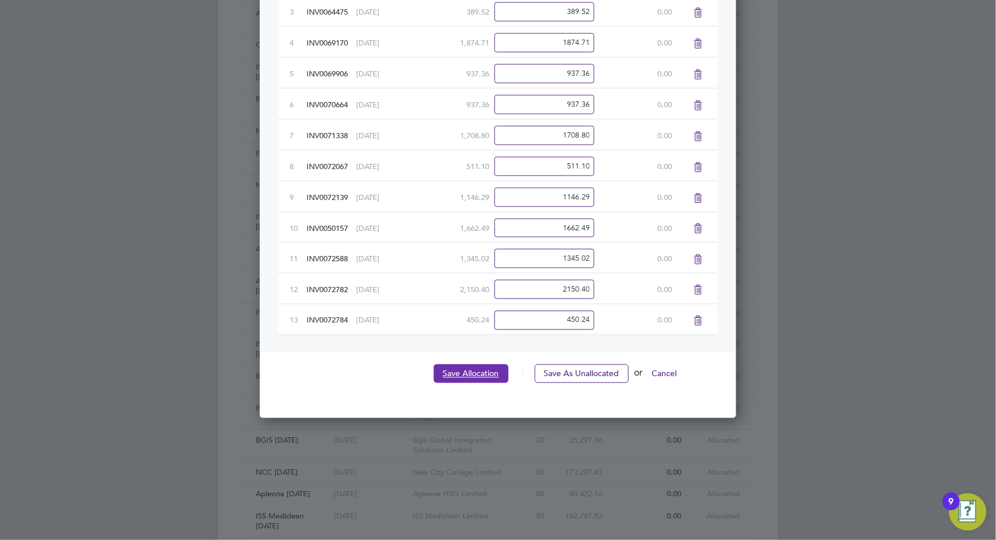
click at [456, 378] on button "Save Allocation" at bounding box center [471, 374] width 75 height 19
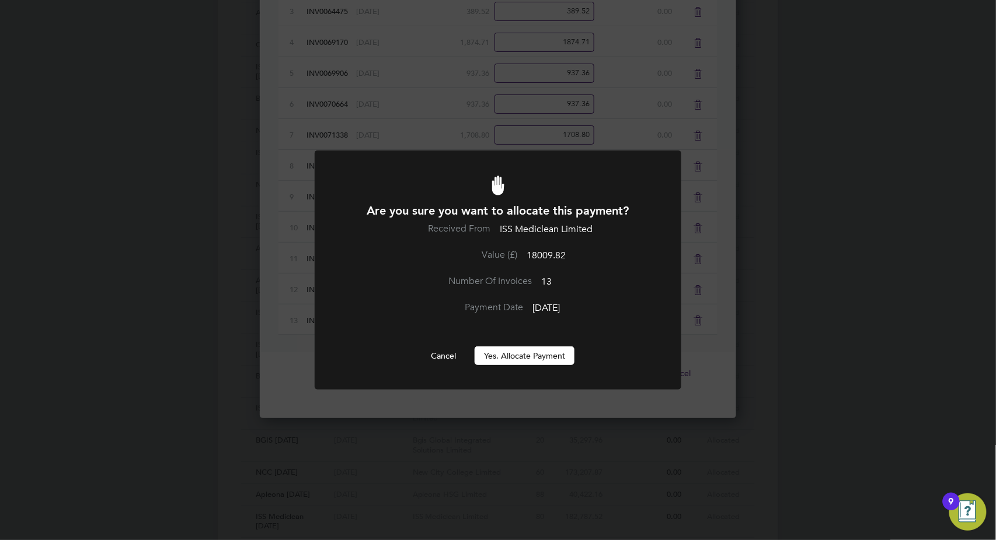
click at [505, 355] on button "Yes, Allocate Payment" at bounding box center [525, 356] width 100 height 19
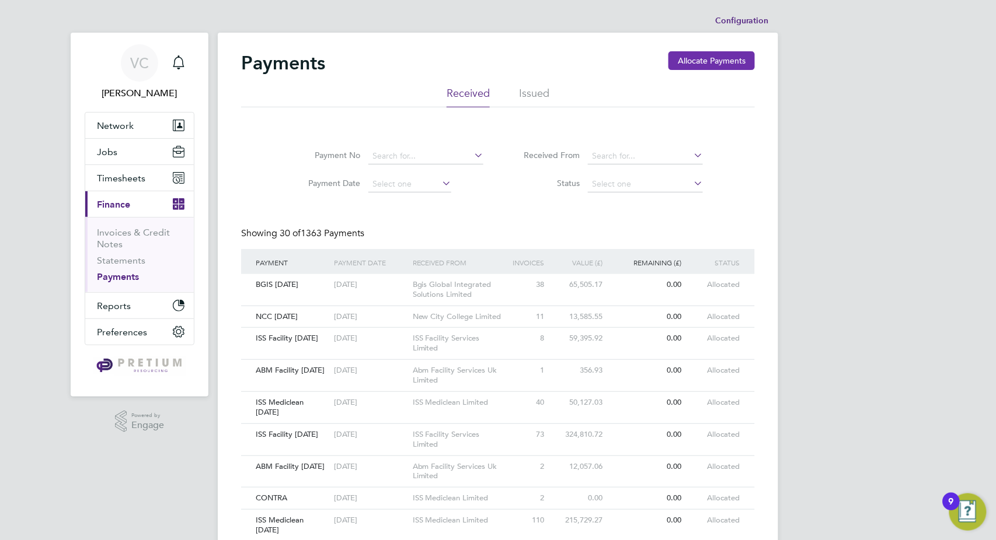
click at [709, 59] on button "Allocate Payments" at bounding box center [711, 60] width 86 height 19
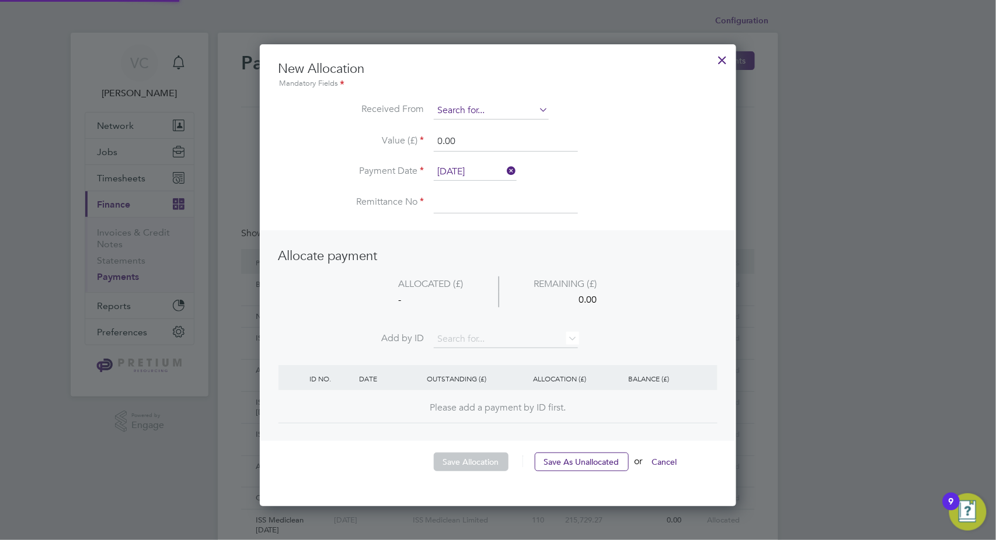
scroll to position [461, 477]
click at [483, 106] on input at bounding box center [491, 111] width 115 height 18
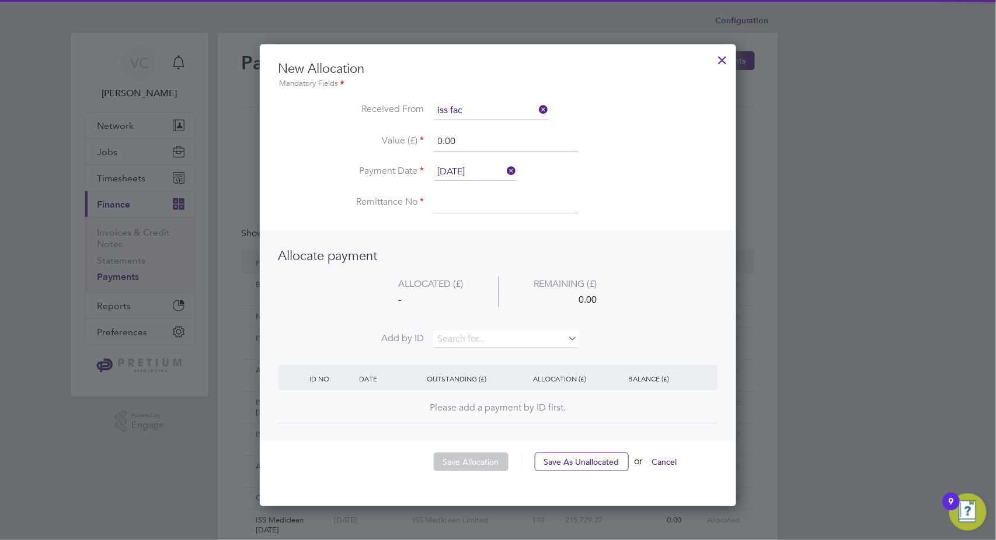
click at [471, 124] on li "ISS Fac ility Services Limited" at bounding box center [492, 127] width 116 height 16
type input "ISS Facility Services Limited"
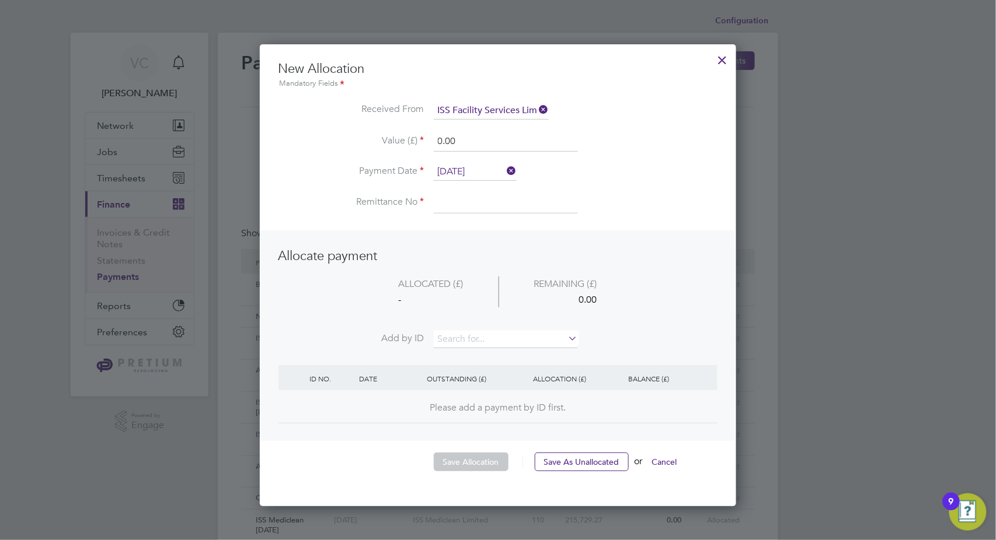
drag, startPoint x: 486, startPoint y: 144, endPoint x: 479, endPoint y: 162, distance: 19.4
click at [486, 145] on input "0.00" at bounding box center [506, 141] width 144 height 21
drag, startPoint x: 493, startPoint y: 136, endPoint x: 282, endPoint y: 132, distance: 210.8
click at [276, 134] on div "New Allocation Mandatory Fields Received From ISS Facility Services Limited Val…" at bounding box center [498, 275] width 476 height 462
type input "100000.00"
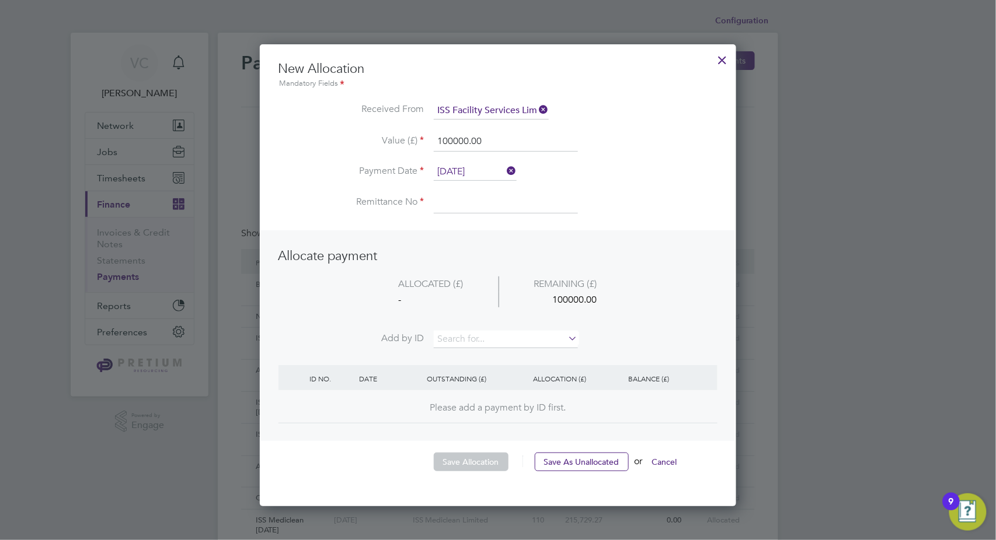
click at [469, 201] on input at bounding box center [506, 203] width 144 height 21
type input "ISS Facility [DATE]"
click at [459, 333] on input at bounding box center [506, 340] width 144 height 18
type input "8444"
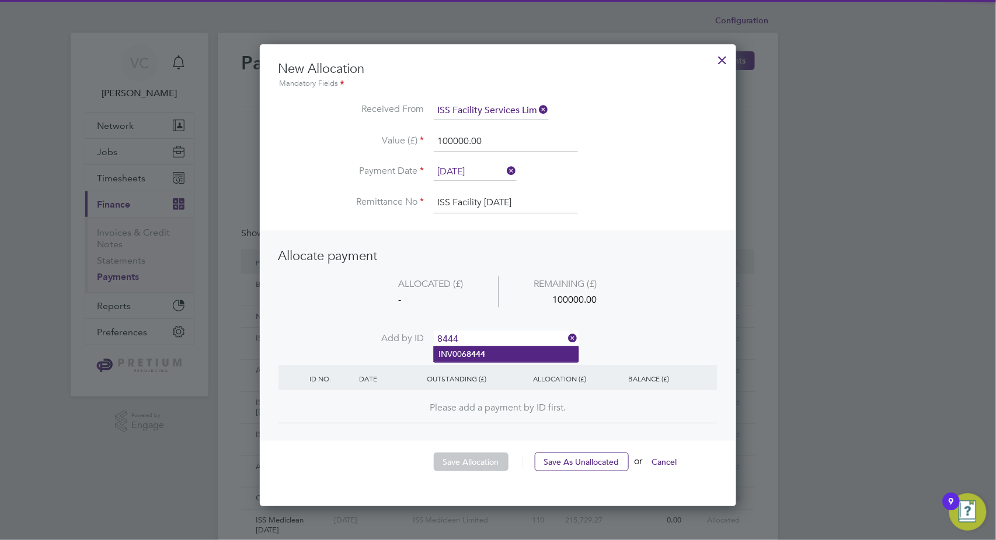
click at [477, 347] on li "INV006 8444" at bounding box center [506, 355] width 145 height 16
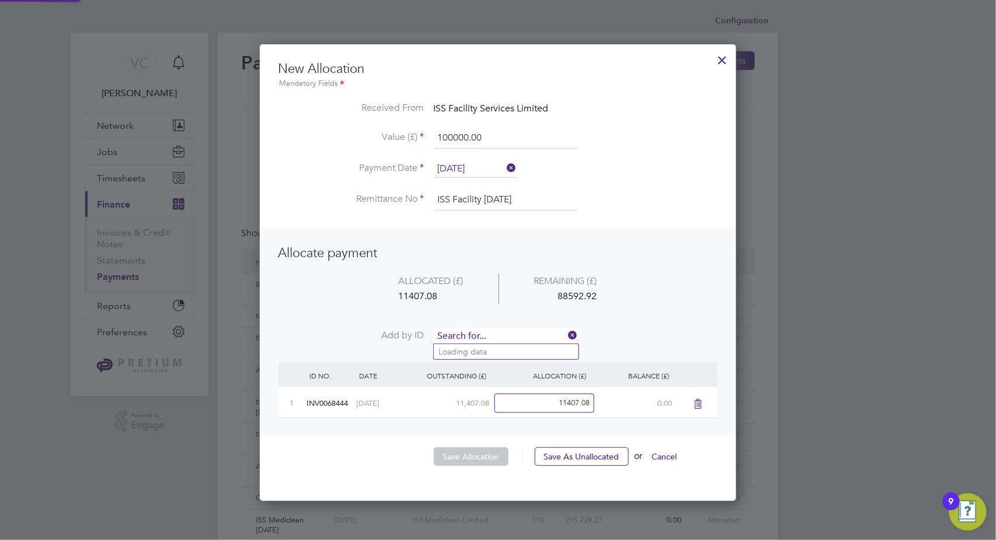
click at [476, 336] on input at bounding box center [506, 337] width 144 height 18
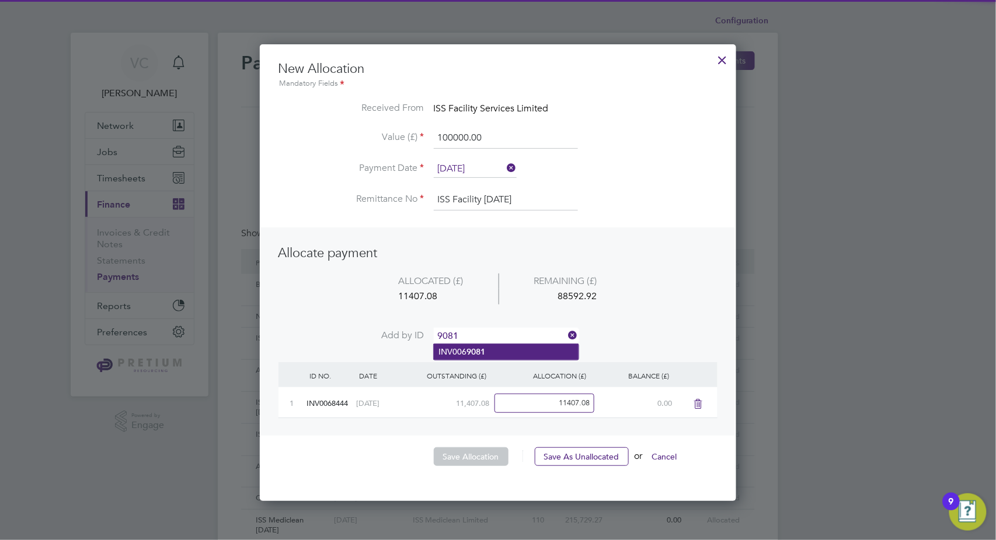
type input "9081"
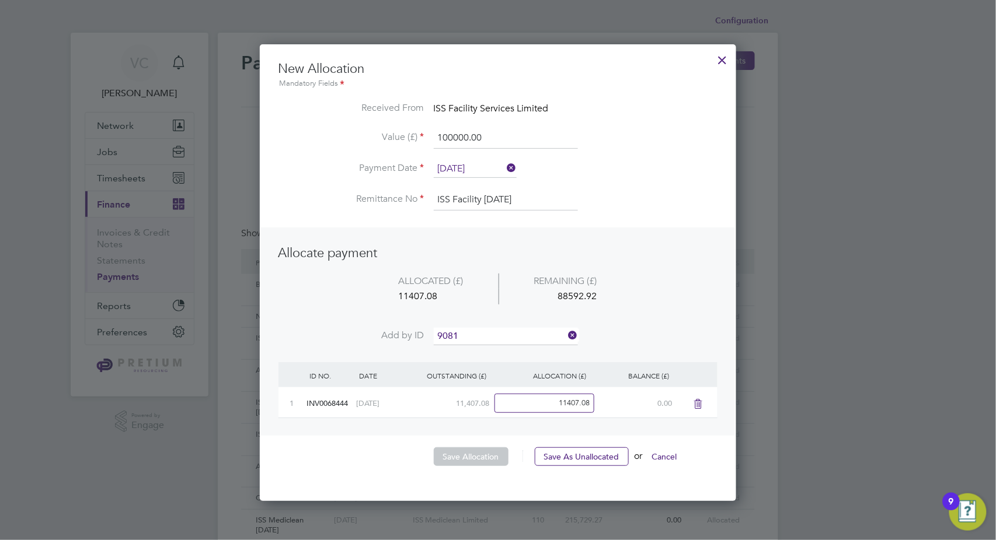
click at [477, 345] on li "INV006 9081" at bounding box center [506, 352] width 145 height 16
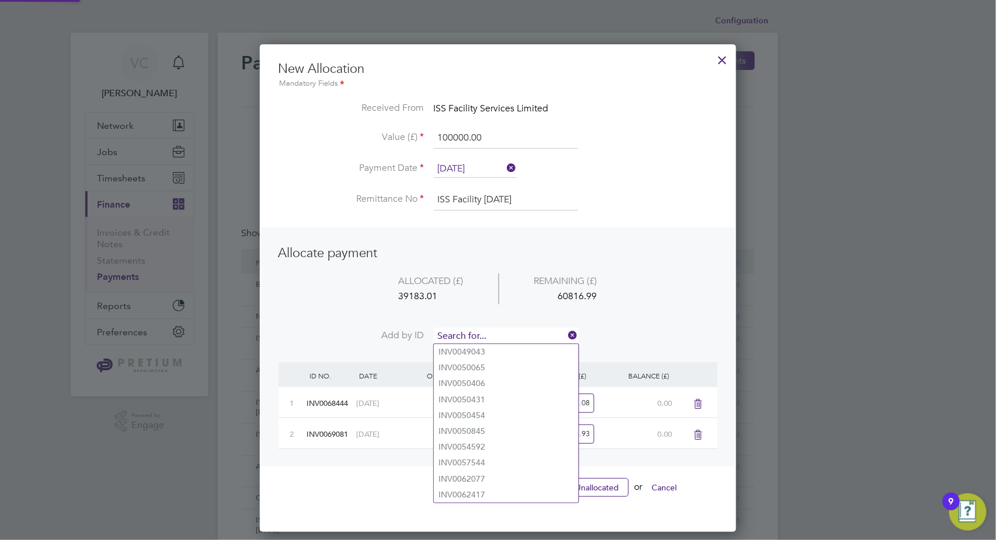
click at [477, 333] on input at bounding box center [506, 337] width 144 height 18
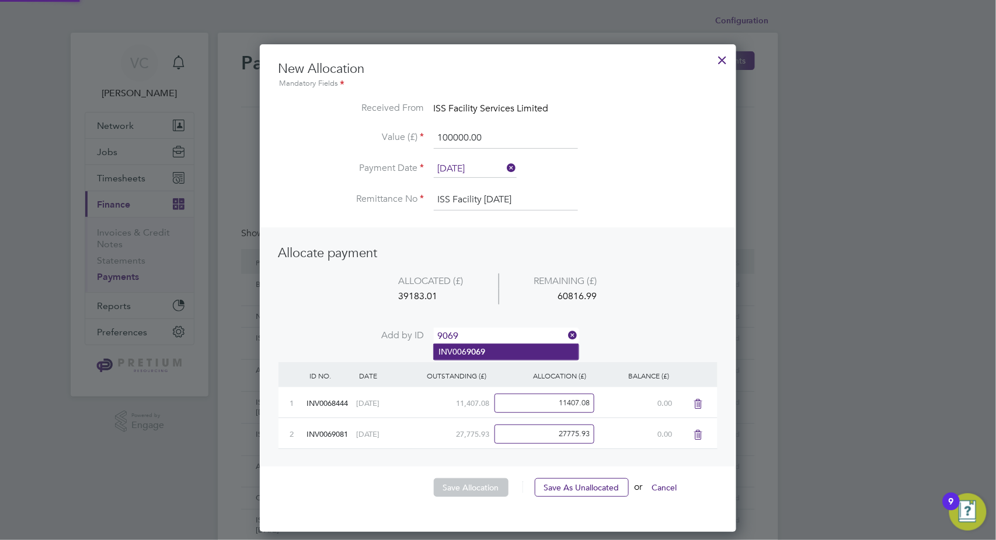
type input "9069"
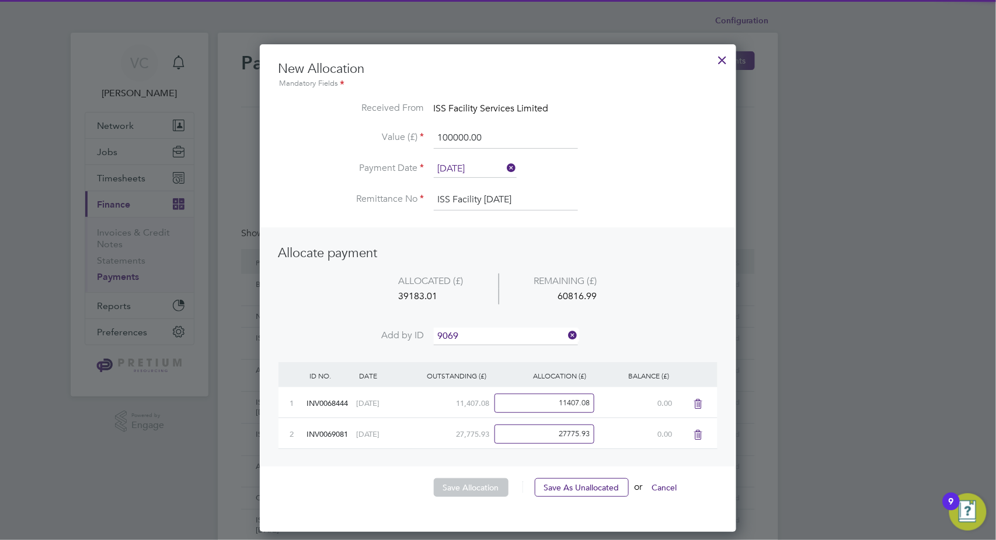
click at [473, 353] on b "9069" at bounding box center [475, 352] width 19 height 10
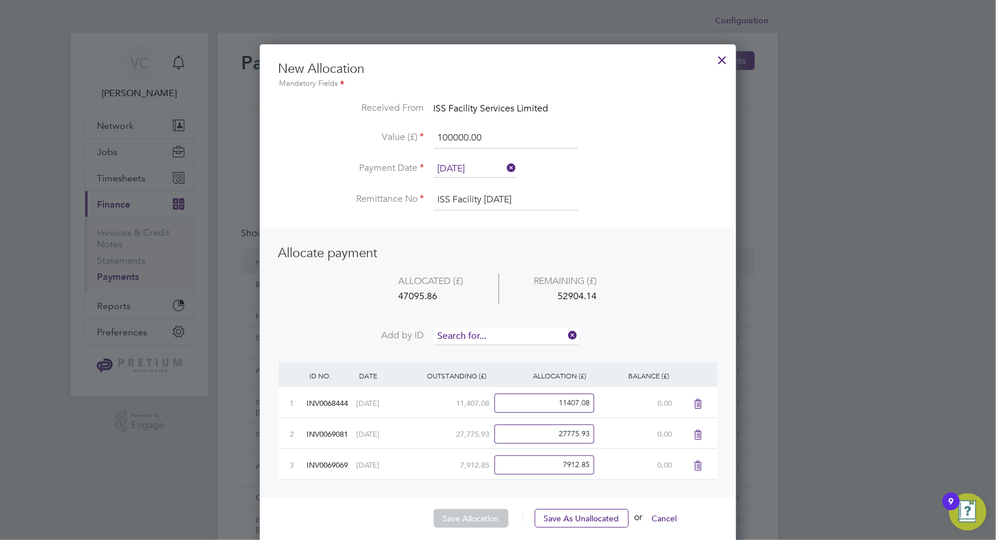
click at [497, 336] on input at bounding box center [506, 337] width 144 height 18
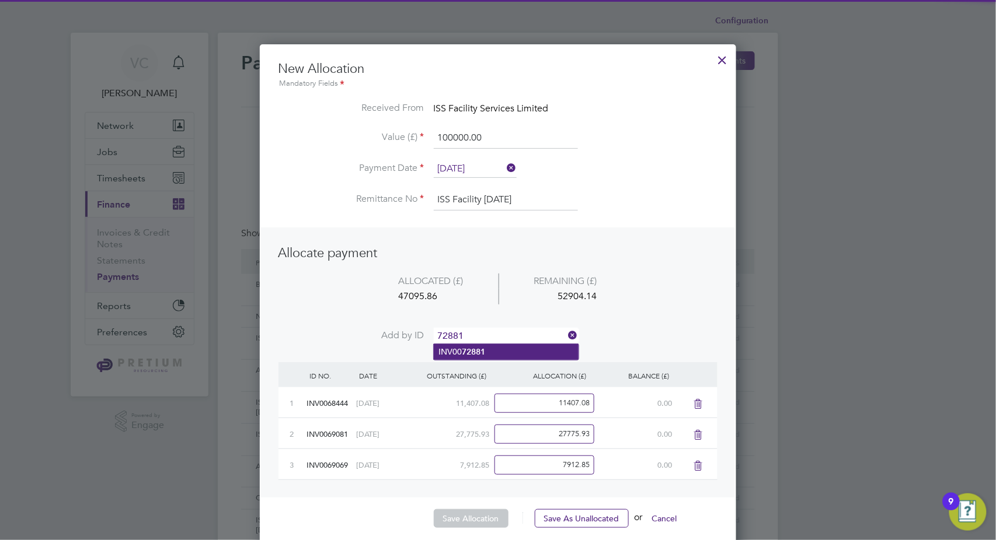
type input "72881"
click at [490, 351] on li "INV00 72881" at bounding box center [506, 352] width 145 height 16
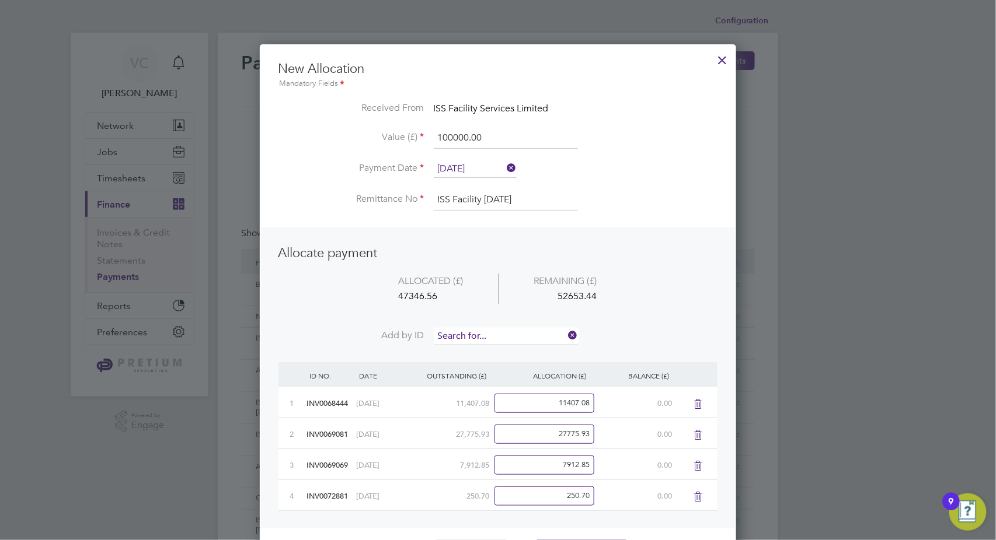
scroll to position [549, 477]
click at [488, 335] on input at bounding box center [506, 337] width 144 height 18
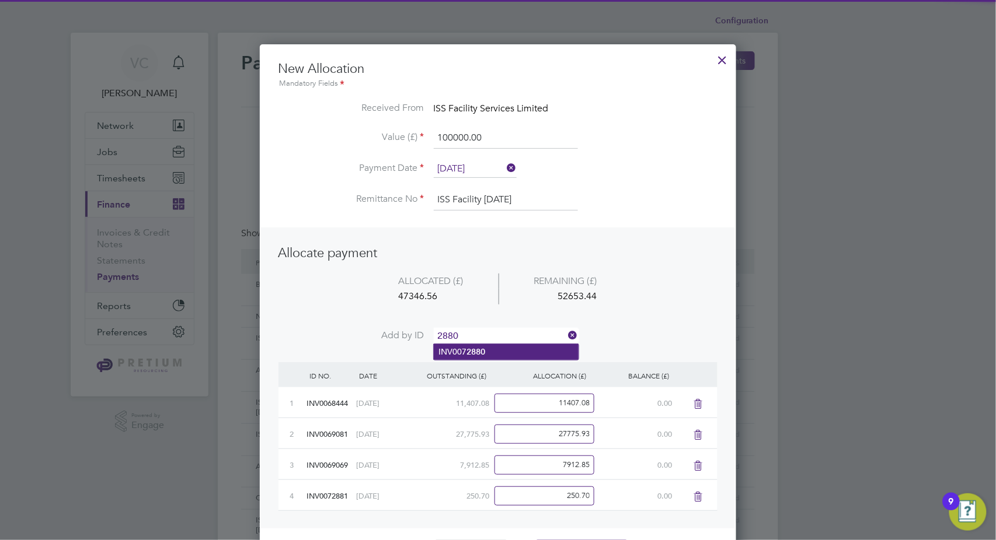
type input "2880"
click at [474, 353] on b "2880" at bounding box center [475, 352] width 19 height 10
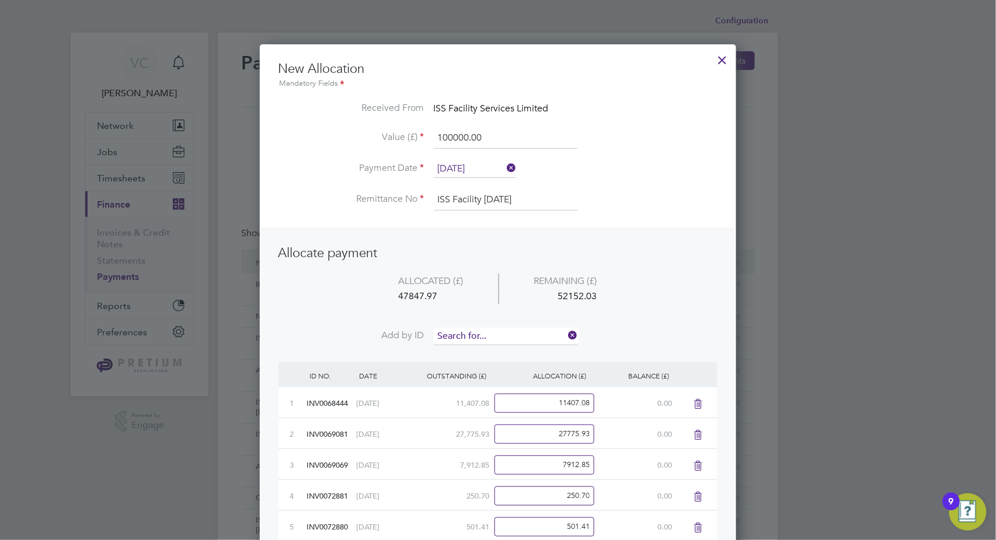
scroll to position [581, 477]
click at [480, 337] on input at bounding box center [506, 337] width 144 height 18
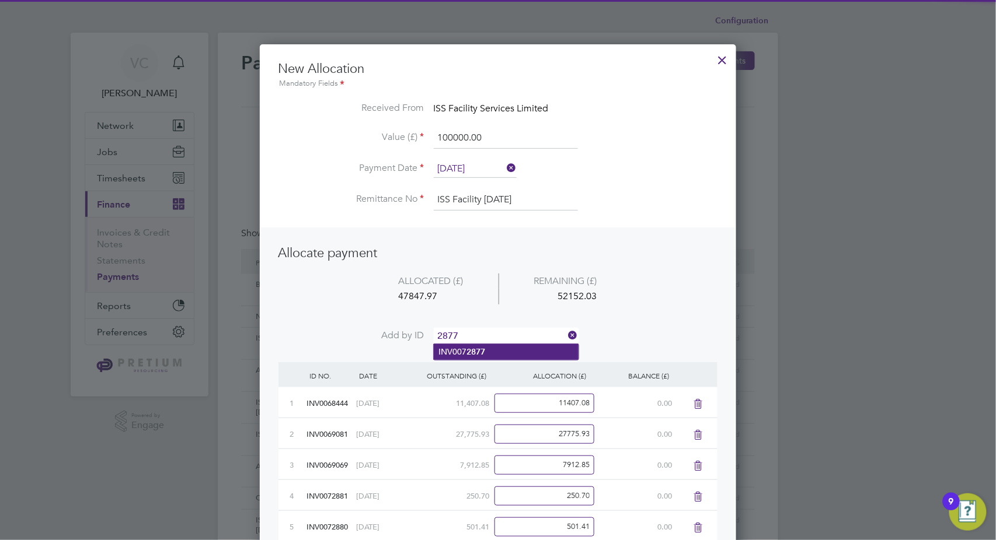
type input "2877"
click at [455, 349] on li "INV007 2877" at bounding box center [506, 352] width 145 height 16
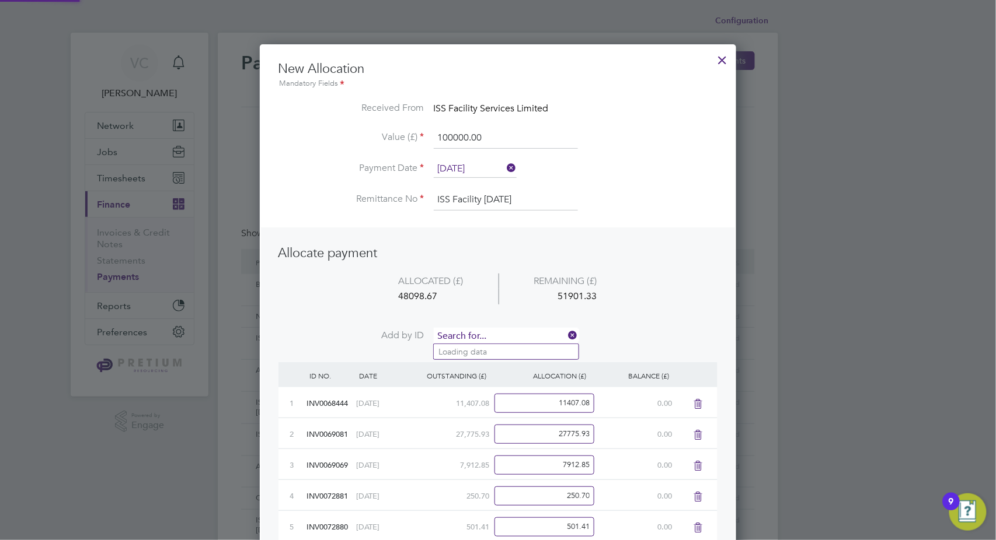
click at [468, 335] on input at bounding box center [506, 337] width 144 height 18
type input "2876"
click at [457, 358] on li "INV007 2876" at bounding box center [506, 352] width 145 height 16
click at [468, 334] on input at bounding box center [506, 337] width 144 height 18
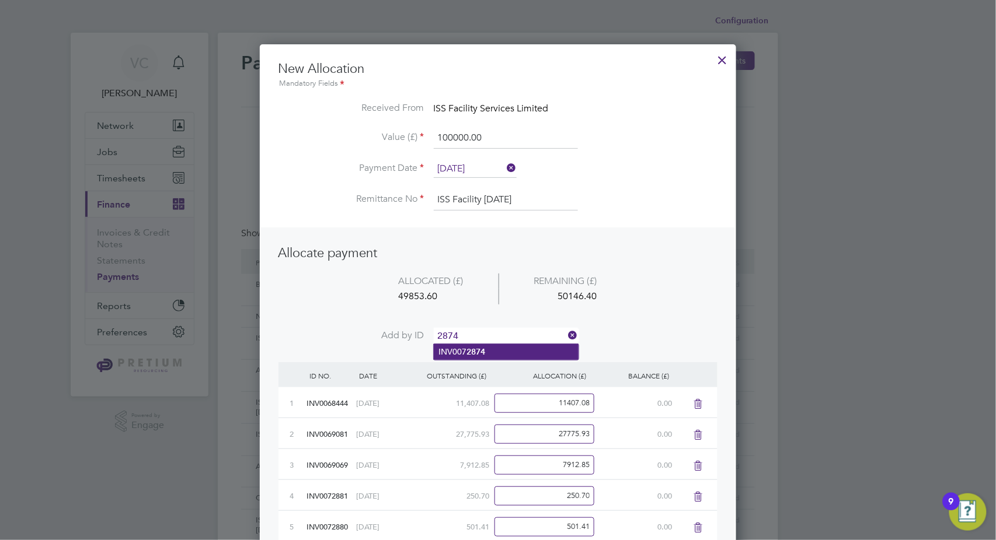
type input "2874"
click at [481, 357] on li "INV007 2874" at bounding box center [506, 352] width 145 height 16
click at [486, 340] on input at bounding box center [506, 337] width 144 height 18
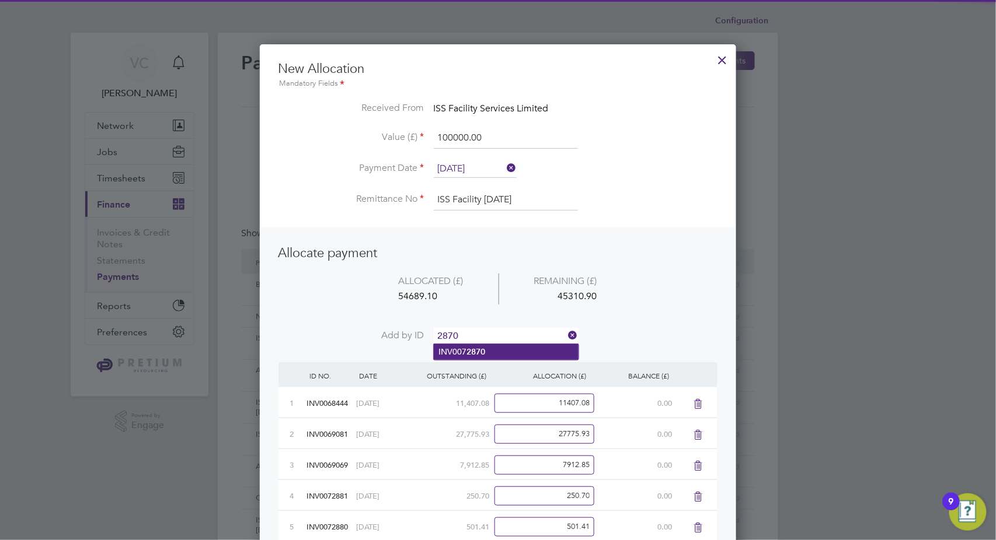
type input "2870"
click at [474, 351] on b "2870" at bounding box center [475, 352] width 19 height 10
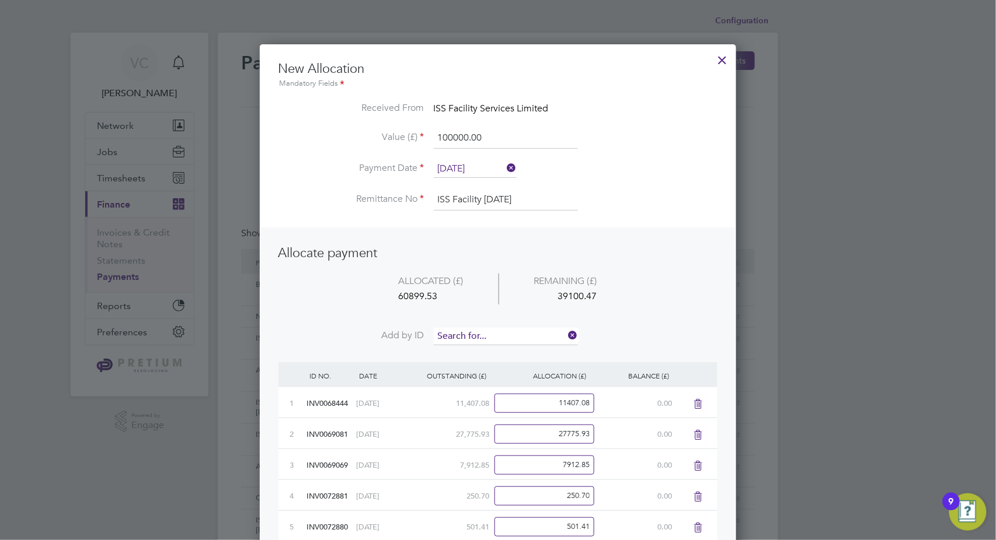
click at [491, 337] on input at bounding box center [506, 337] width 144 height 18
type input "2873"
click at [500, 347] on li "INV007 2873" at bounding box center [506, 352] width 145 height 16
click at [513, 328] on input at bounding box center [506, 337] width 144 height 18
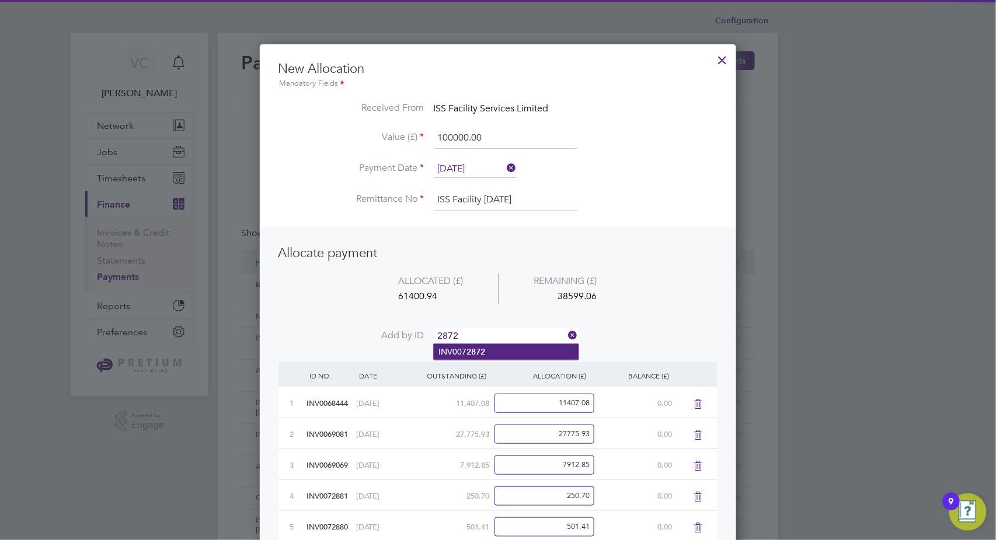
type input "2872"
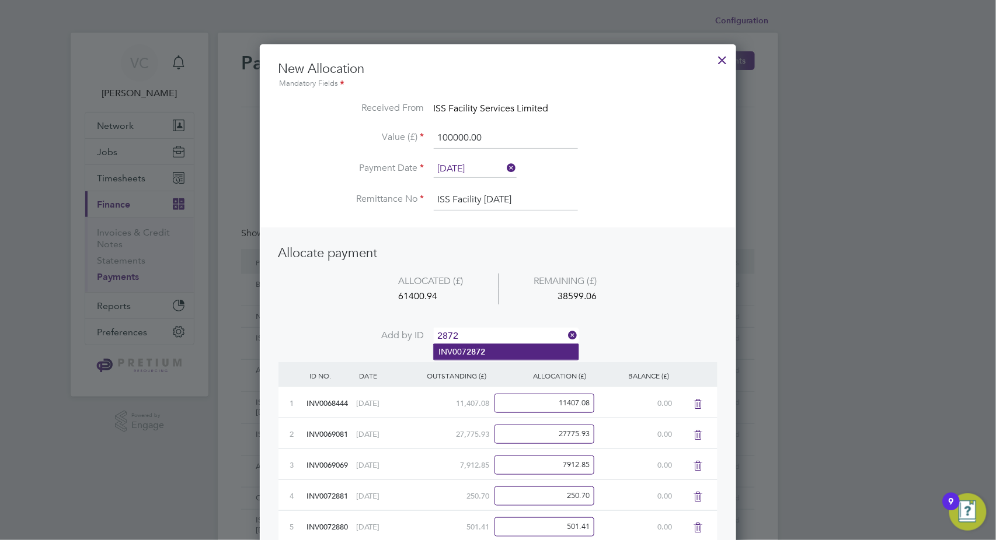
click at [501, 348] on li "INV007 2872" at bounding box center [506, 352] width 145 height 16
click at [508, 334] on input at bounding box center [506, 337] width 144 height 18
type input "2866"
click at [505, 355] on li "INV007 2866" at bounding box center [506, 352] width 145 height 16
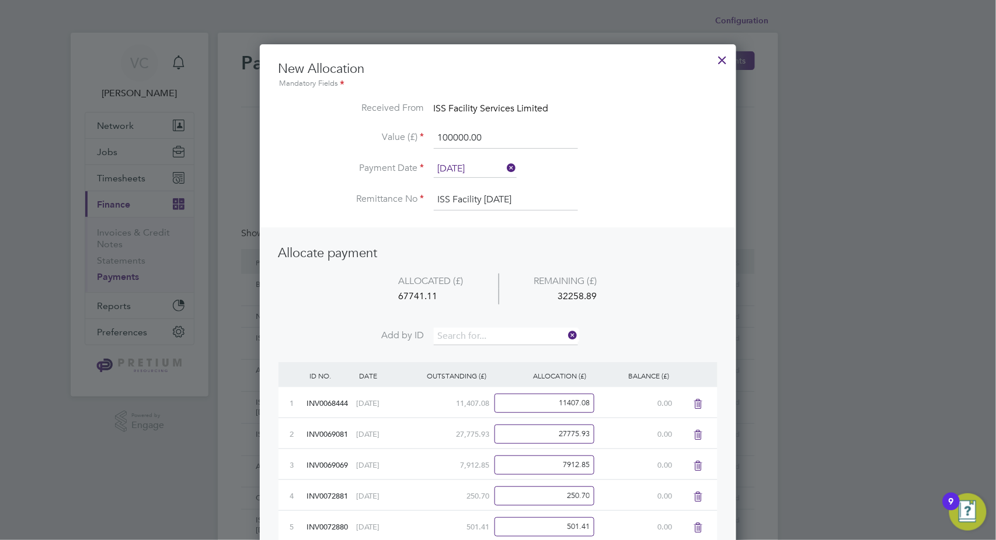
scroll to position [798, 477]
click at [505, 340] on input at bounding box center [506, 337] width 144 height 18
type input "2865"
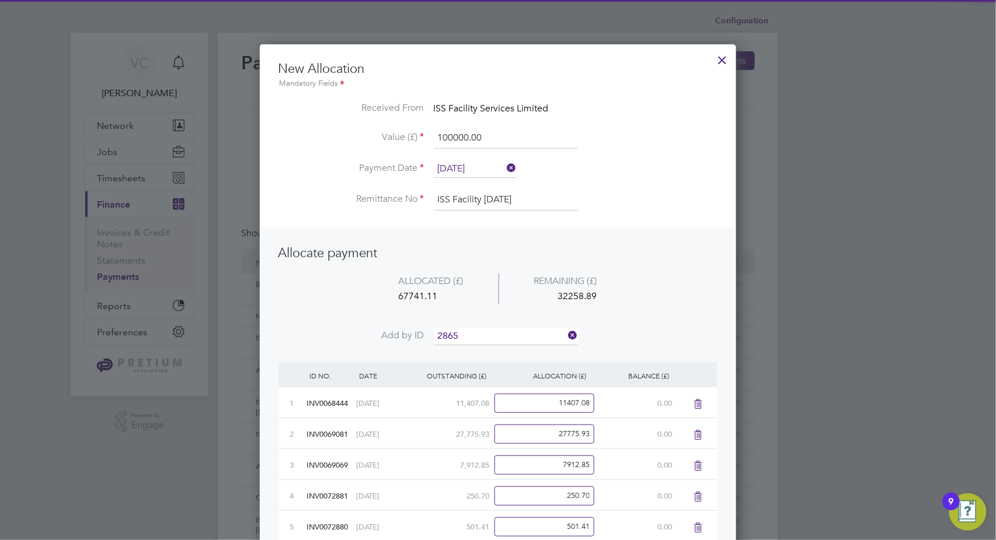
click at [493, 354] on li "INV007 2865" at bounding box center [506, 352] width 145 height 16
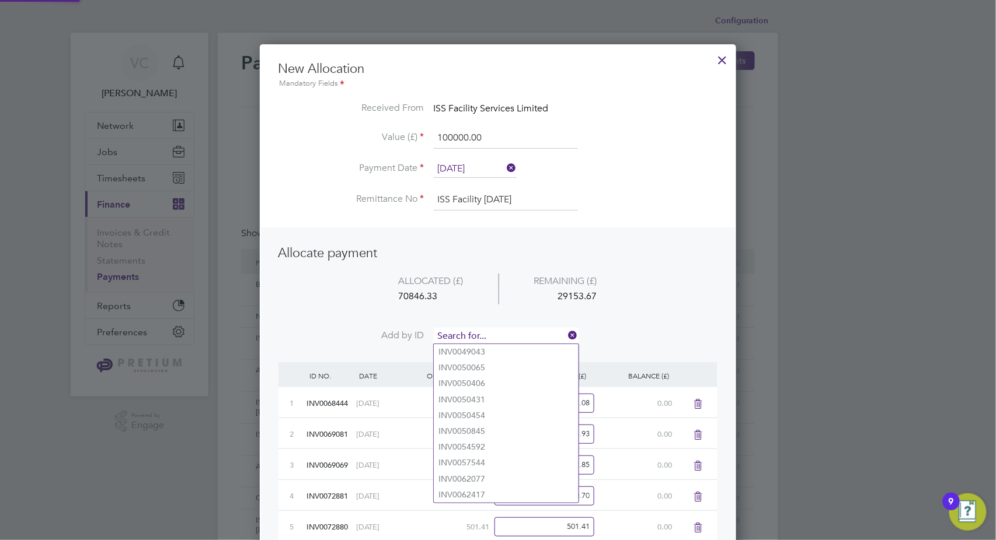
click at [505, 339] on input at bounding box center [506, 337] width 144 height 18
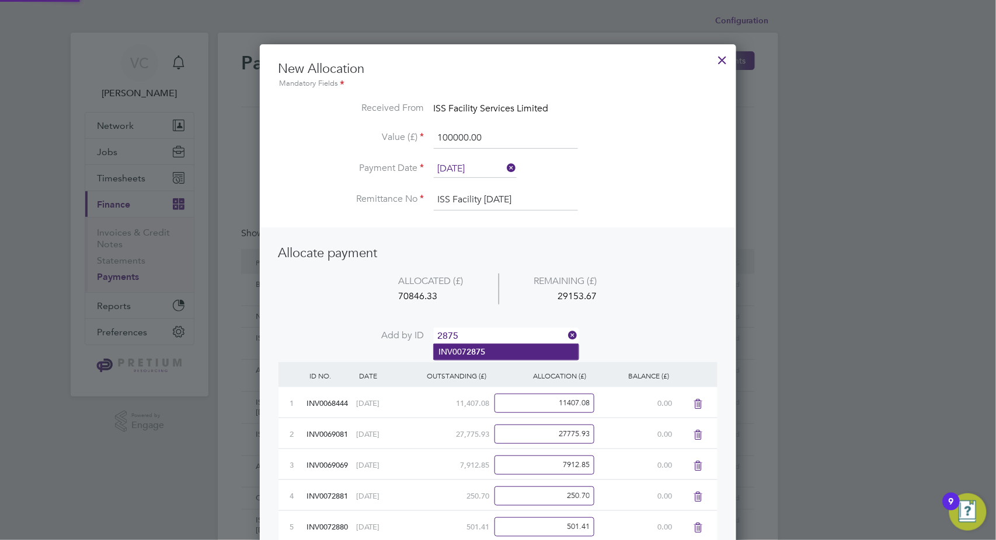
type input "2875"
click at [490, 357] on li "INV007 2875" at bounding box center [506, 352] width 145 height 16
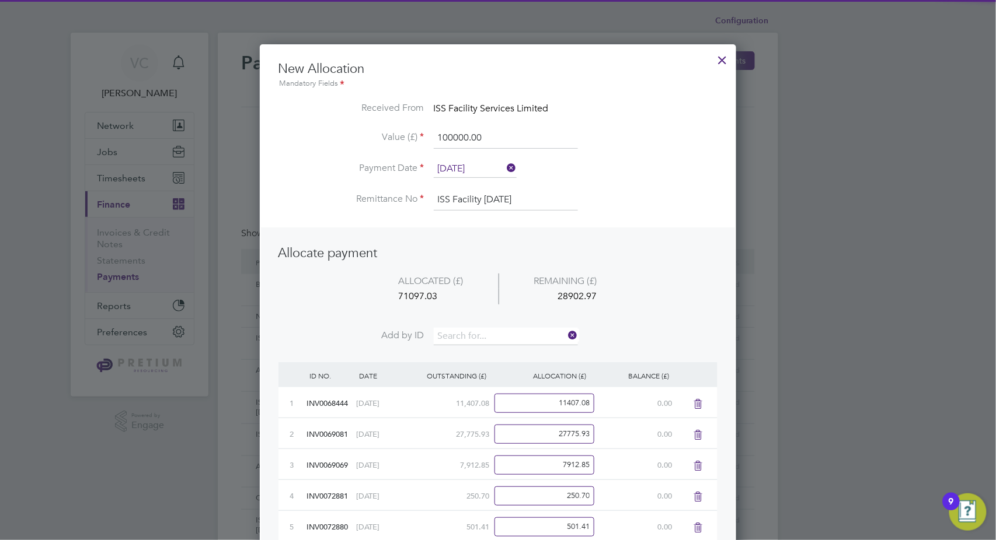
scroll to position [860, 477]
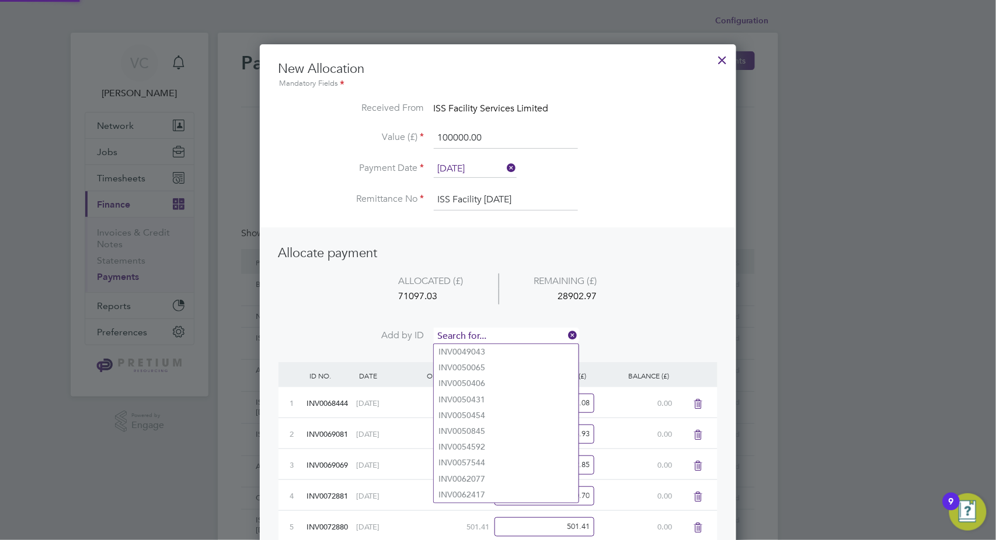
click at [511, 332] on input at bounding box center [506, 337] width 144 height 18
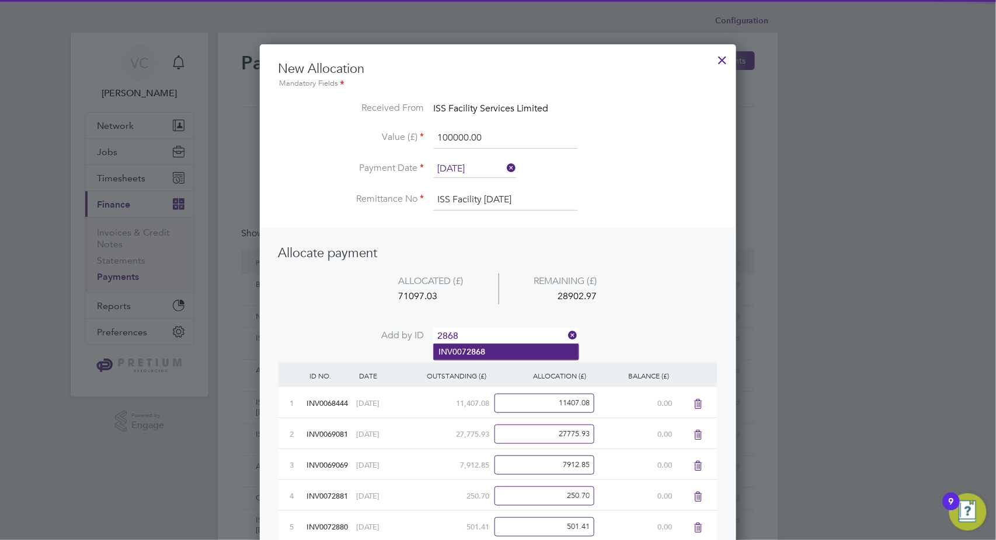
type input "2868"
click at [507, 350] on li "INV007 2868" at bounding box center [506, 352] width 145 height 16
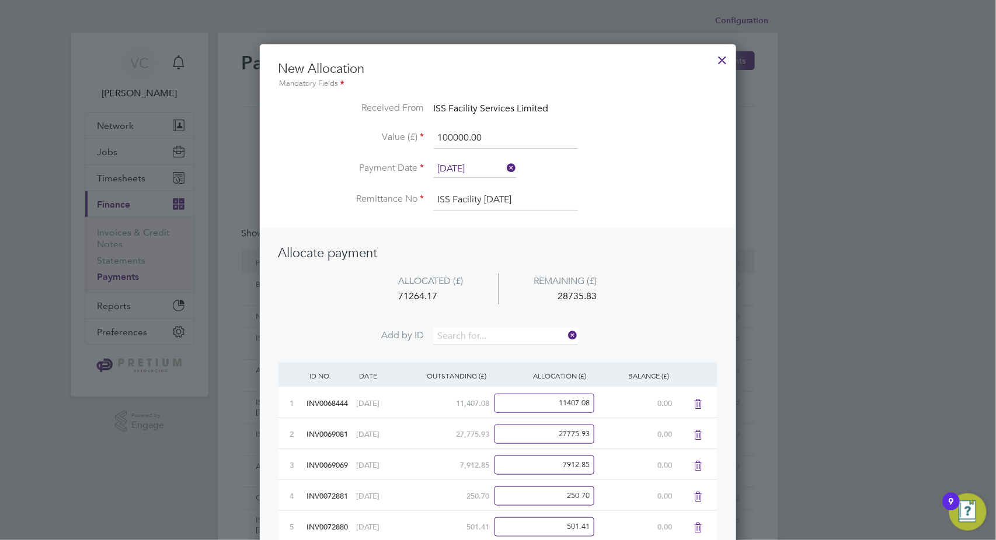
scroll to position [891, 477]
click at [512, 332] on input at bounding box center [506, 337] width 144 height 18
type input "2867"
click at [500, 353] on li "INV007 2867" at bounding box center [506, 352] width 145 height 16
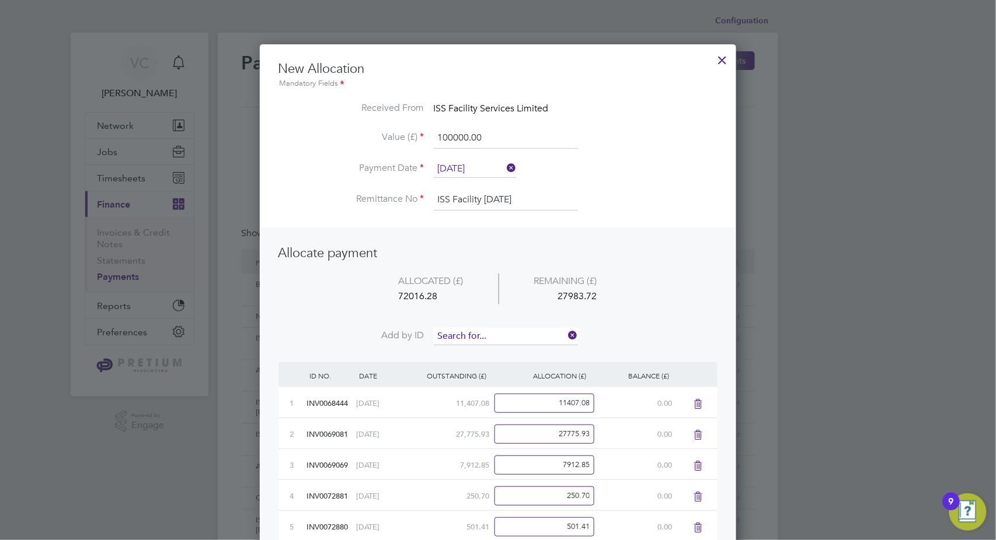
click at [507, 333] on input at bounding box center [506, 337] width 144 height 18
type input "2871"
click at [491, 349] on li "INV007 2871" at bounding box center [506, 352] width 145 height 16
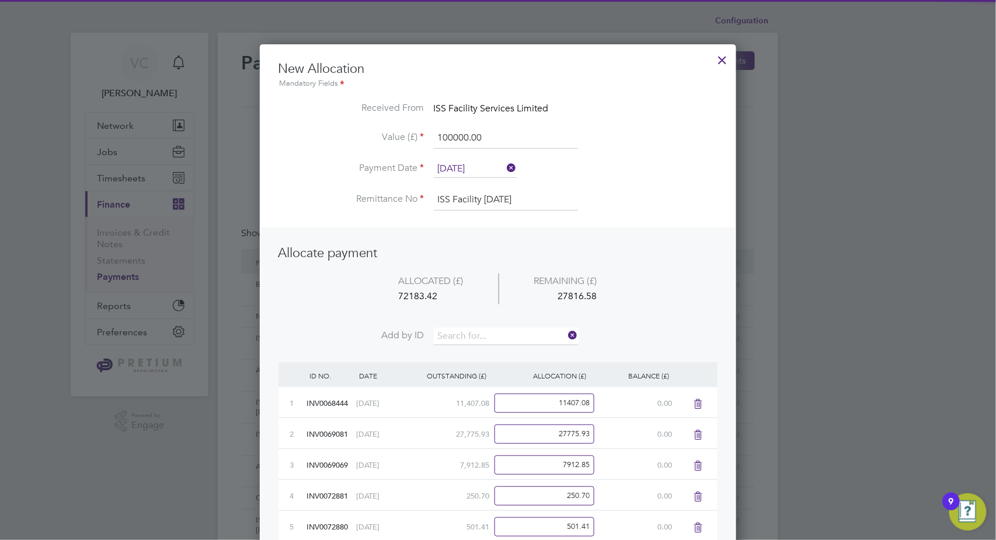
scroll to position [954, 477]
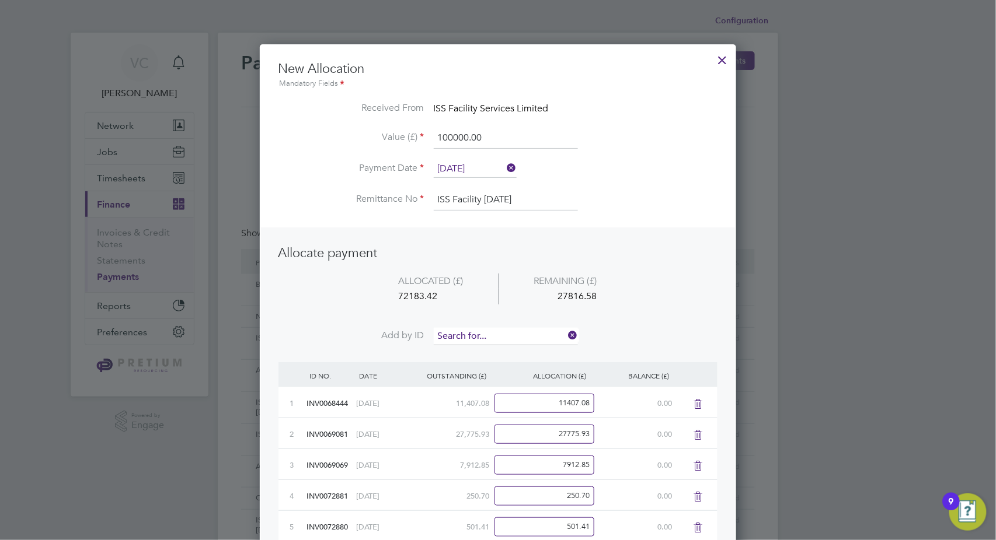
click at [500, 333] on input at bounding box center [506, 337] width 144 height 18
click at [597, 314] on li "ALLOCATED (£) REMAINING (£) 72183.42 27816.58" at bounding box center [497, 301] width 439 height 55
drag, startPoint x: 443, startPoint y: 298, endPoint x: 315, endPoint y: 294, distance: 127.9
click at [315, 294] on li "ALLOCATED (£) REMAINING (£) 72183.42 27816.58" at bounding box center [497, 301] width 439 height 55
click at [444, 294] on div "72183.42" at bounding box center [431, 297] width 135 height 16
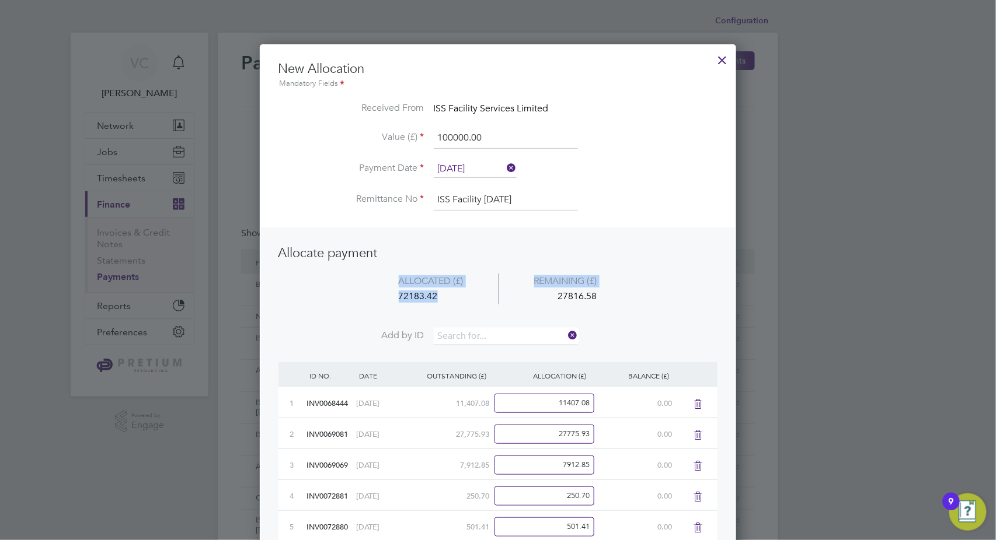
drag, startPoint x: 442, startPoint y: 299, endPoint x: 351, endPoint y: 292, distance: 90.7
click at [351, 292] on li "ALLOCATED (£) REMAINING (£) 72183.42 27816.58" at bounding box center [497, 301] width 439 height 55
click at [432, 302] on div "72183.42" at bounding box center [431, 297] width 135 height 16
click at [427, 295] on div "72183.42" at bounding box center [431, 297] width 135 height 16
click at [447, 297] on div "72183.42" at bounding box center [431, 297] width 135 height 16
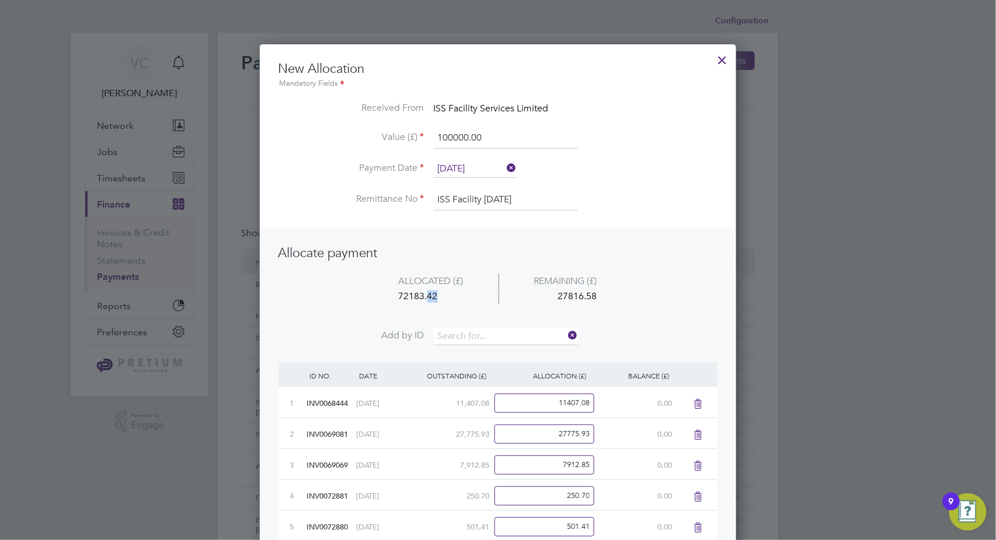
click at [383, 298] on div "72183.42" at bounding box center [431, 297] width 135 height 16
click at [385, 294] on div "72183.42" at bounding box center [431, 297] width 135 height 16
drag, startPoint x: 435, startPoint y: 297, endPoint x: 390, endPoint y: 297, distance: 44.9
click at [390, 297] on div "72183.42" at bounding box center [431, 297] width 135 height 16
copy div "72183.42"
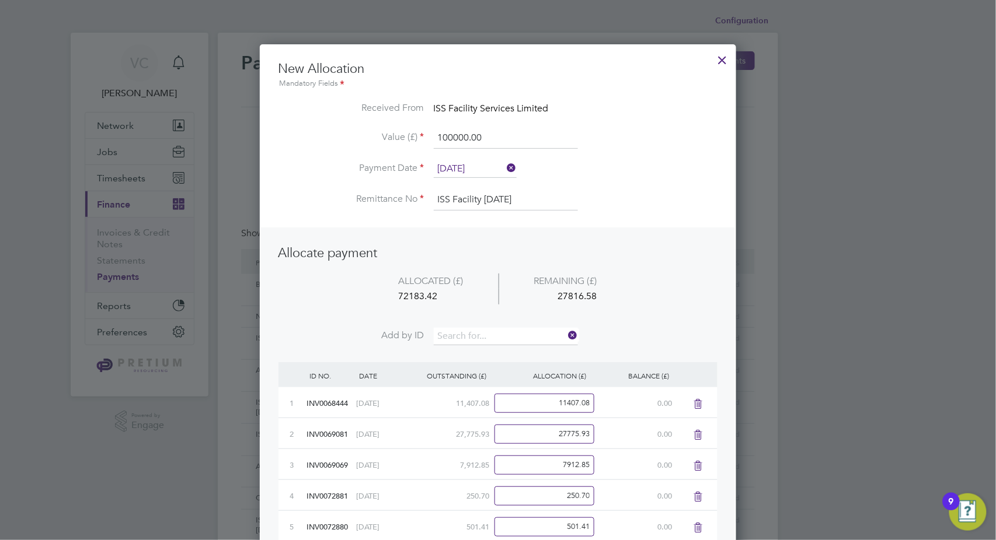
drag, startPoint x: 491, startPoint y: 140, endPoint x: 287, endPoint y: 137, distance: 204.3
click at [287, 137] on li "Value (£) 100000.00" at bounding box center [497, 144] width 439 height 33
paste input "72183.42"
type input "72183.42"
click at [656, 328] on li "Add by ID" at bounding box center [497, 342] width 439 height 29
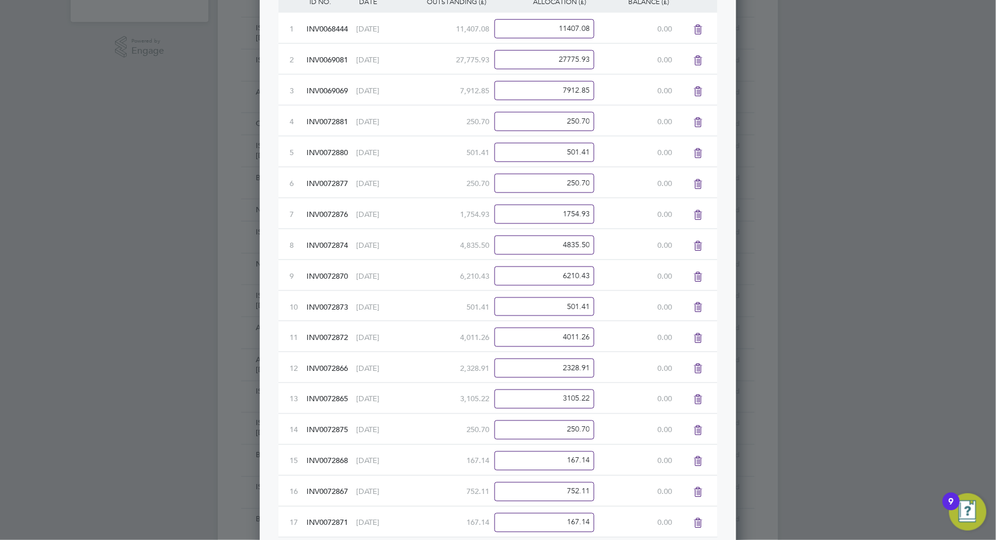
scroll to position [634, 0]
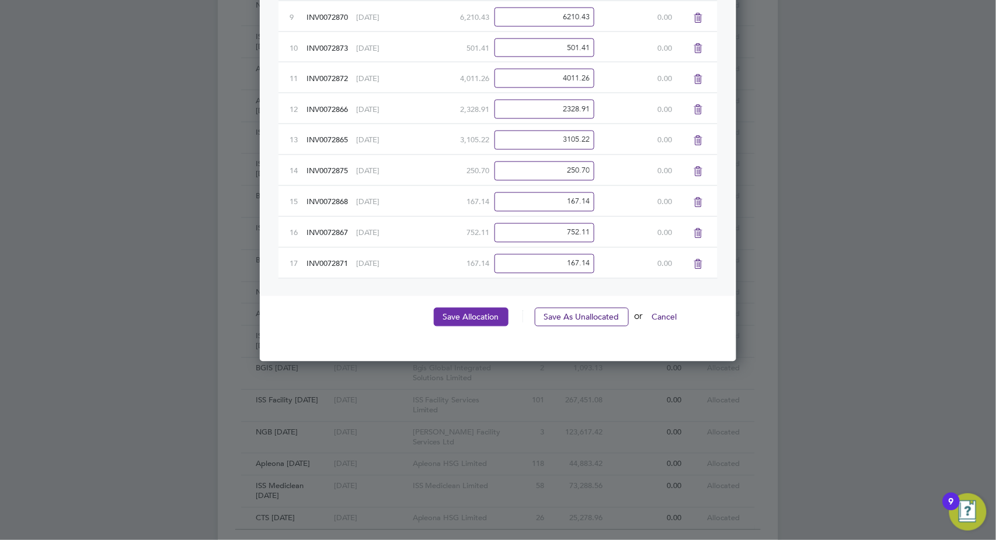
click at [482, 322] on button "Save Allocation" at bounding box center [471, 317] width 75 height 19
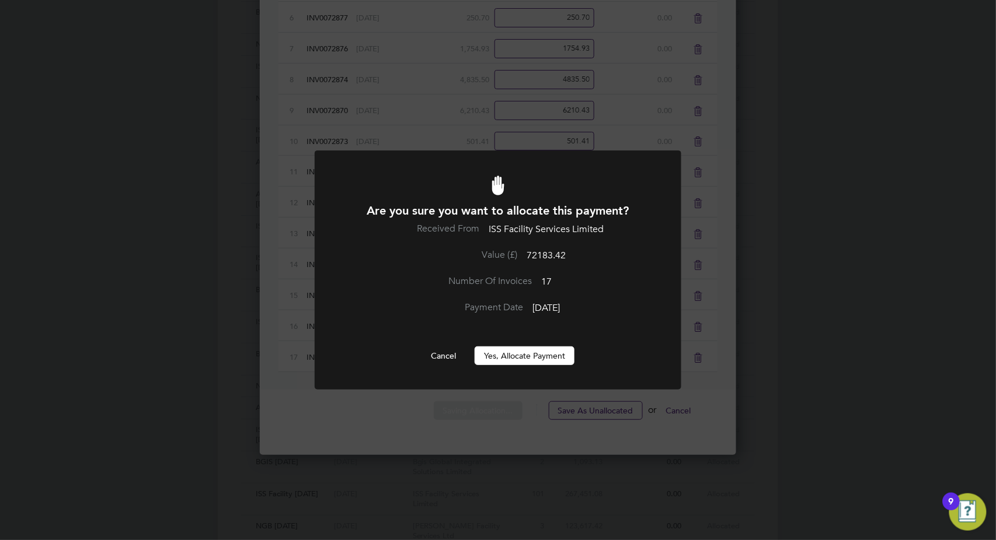
scroll to position [0, 0]
click at [511, 357] on button "Yes, Allocate Payment" at bounding box center [525, 356] width 100 height 19
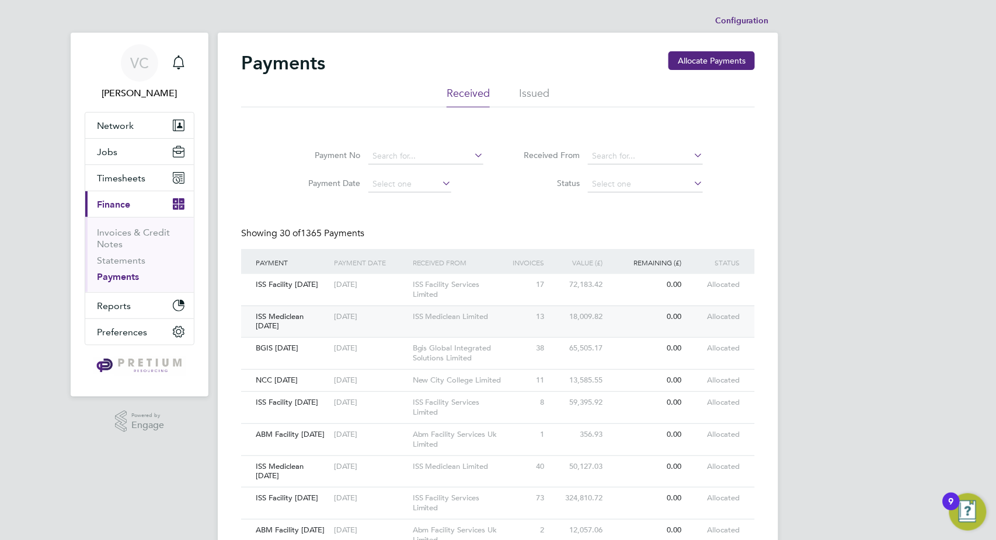
click at [496, 323] on div "ISS Mediclean Limited" at bounding box center [459, 317] width 98 height 22
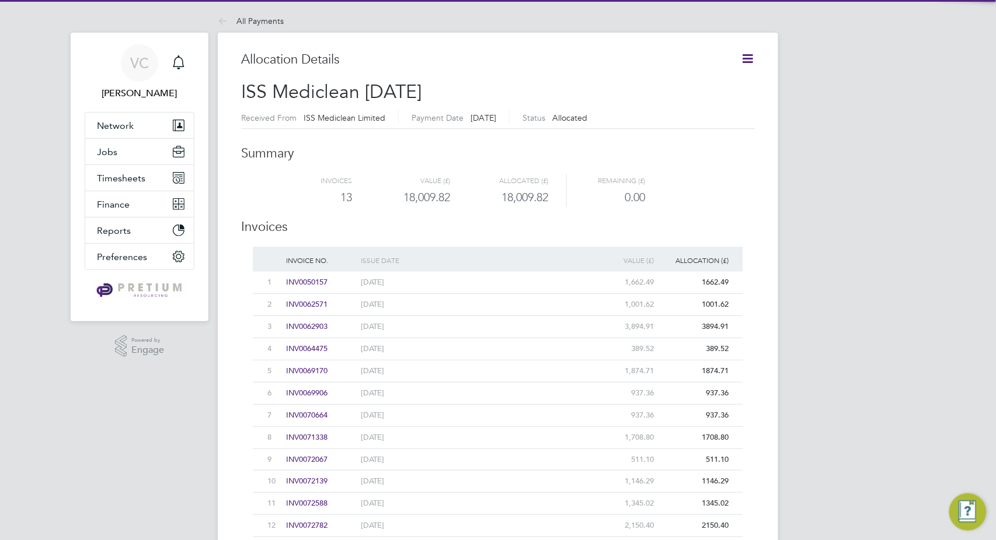
click at [745, 57] on icon at bounding box center [747, 58] width 15 height 15
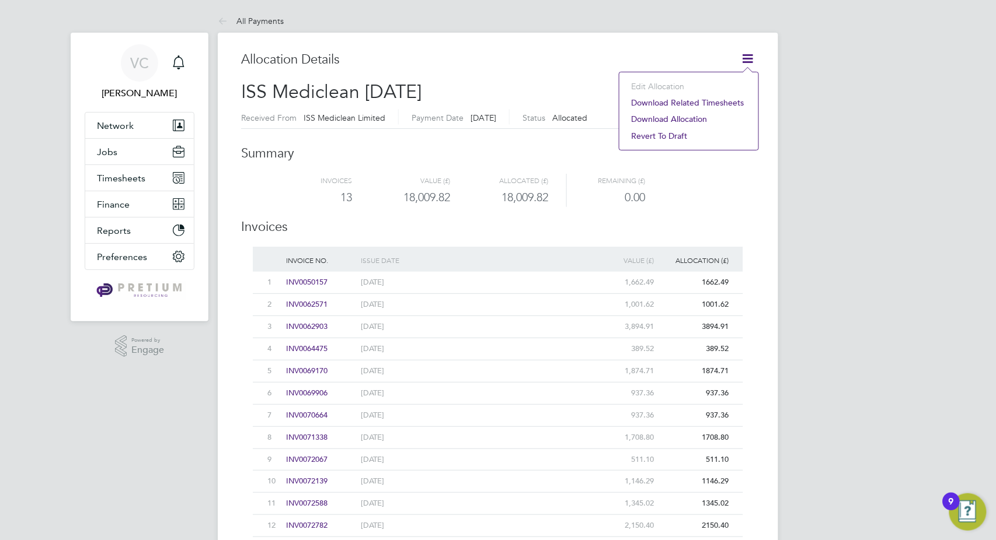
click at [686, 103] on li "Download related timesheets" at bounding box center [688, 103] width 127 height 16
click at [236, 12] on li "All Payments" at bounding box center [251, 20] width 66 height 23
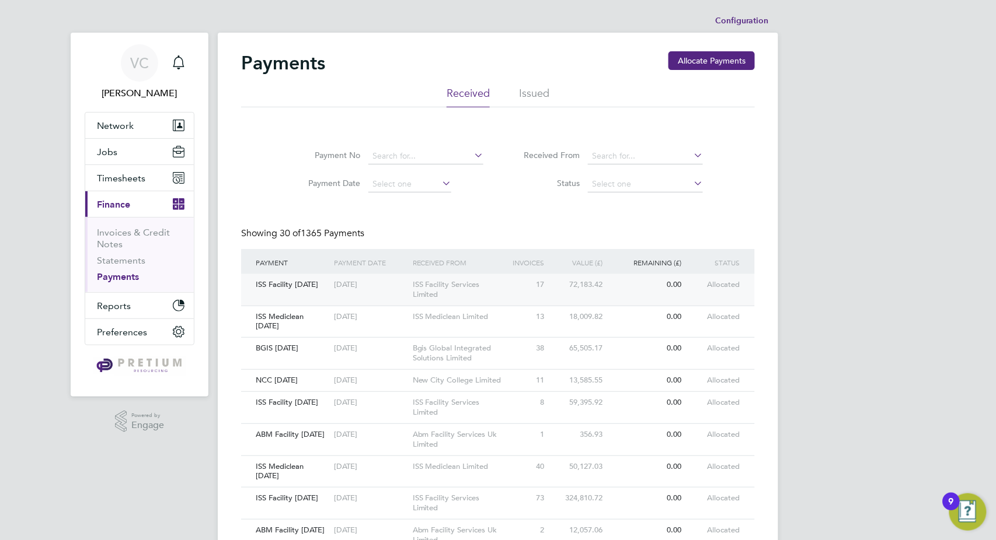
click at [480, 292] on div "ISS Facility Services Limited" at bounding box center [459, 290] width 98 height 32
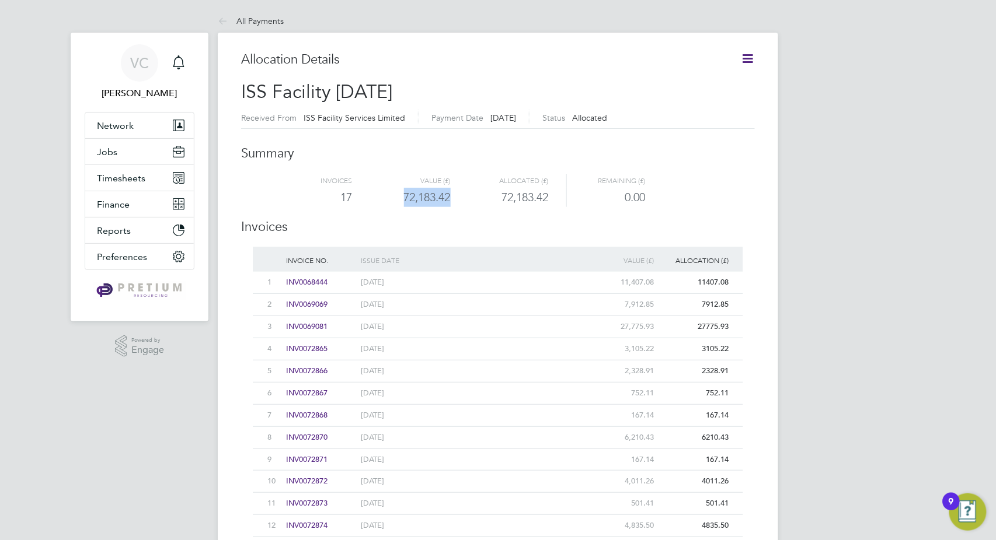
drag, startPoint x: 453, startPoint y: 199, endPoint x: 376, endPoint y: 198, distance: 76.5
click at [376, 198] on div "17 72,183.42 72,183.42 0.00" at bounding box center [498, 197] width 490 height 19
copy div "72,183.42"
drag, startPoint x: 748, startPoint y: 56, endPoint x: 727, endPoint y: 68, distance: 24.3
click at [748, 56] on icon at bounding box center [747, 58] width 15 height 15
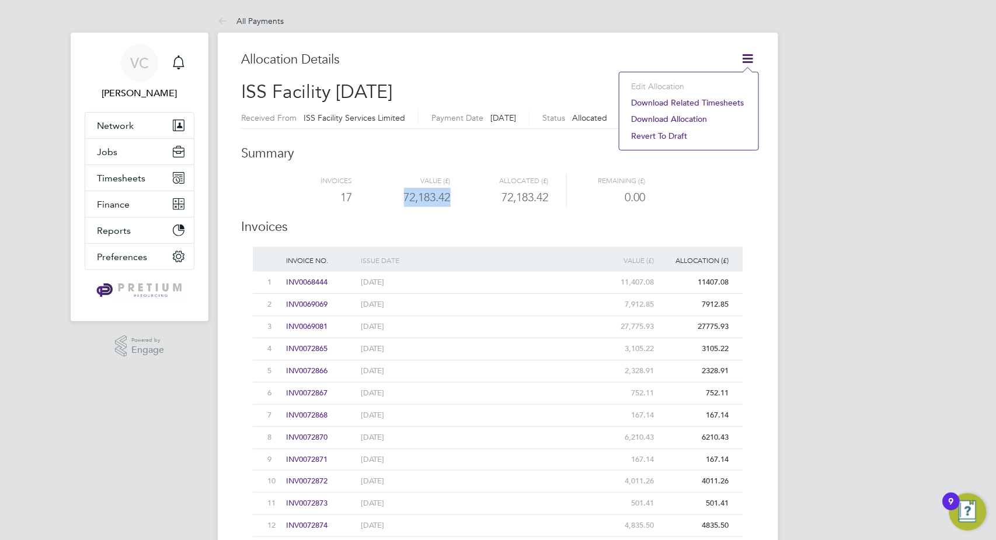
click at [709, 101] on li "Download related timesheets" at bounding box center [688, 103] width 127 height 16
